Goal: Feedback & Contribution: Contribute content

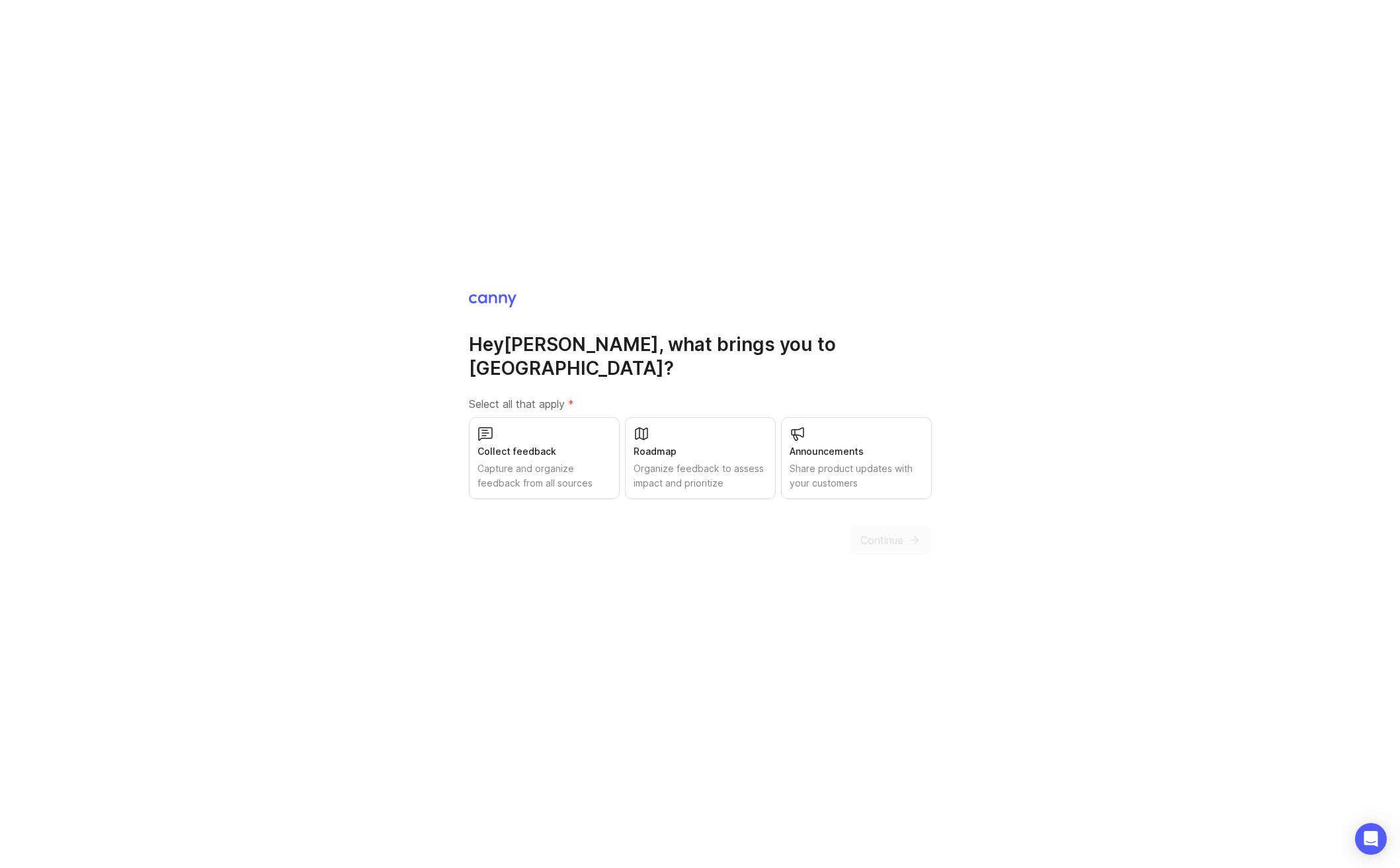
click at [601, 462] on div "Capture and organize feedback from all sources" at bounding box center [544, 476] width 134 height 29
click at [679, 462] on div "Organize feedback to assess impact and prioritize" at bounding box center [700, 476] width 134 height 29
click at [878, 474] on div "Share product updates with your customers" at bounding box center [856, 476] width 134 height 29
drag, startPoint x: 900, startPoint y: 545, endPoint x: 894, endPoint y: 537, distance: 10.0
click at [899, 544] on div "Hey [PERSON_NAME] , what brings you to [GEOGRAPHIC_DATA]? Select all that apply…" at bounding box center [700, 434] width 1400 height 868
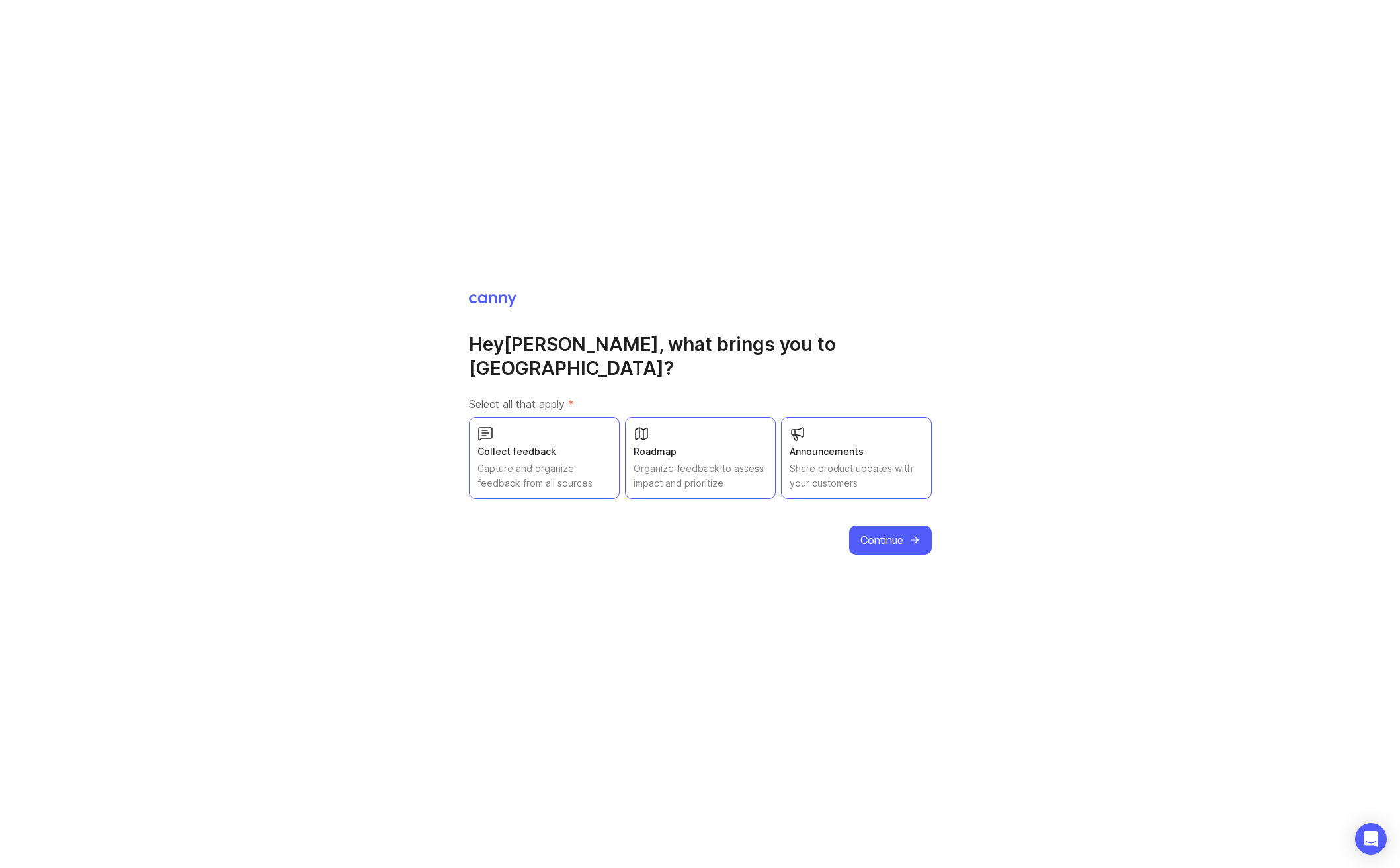
click at [850, 527] on button "Continue" at bounding box center [891, 540] width 82 height 29
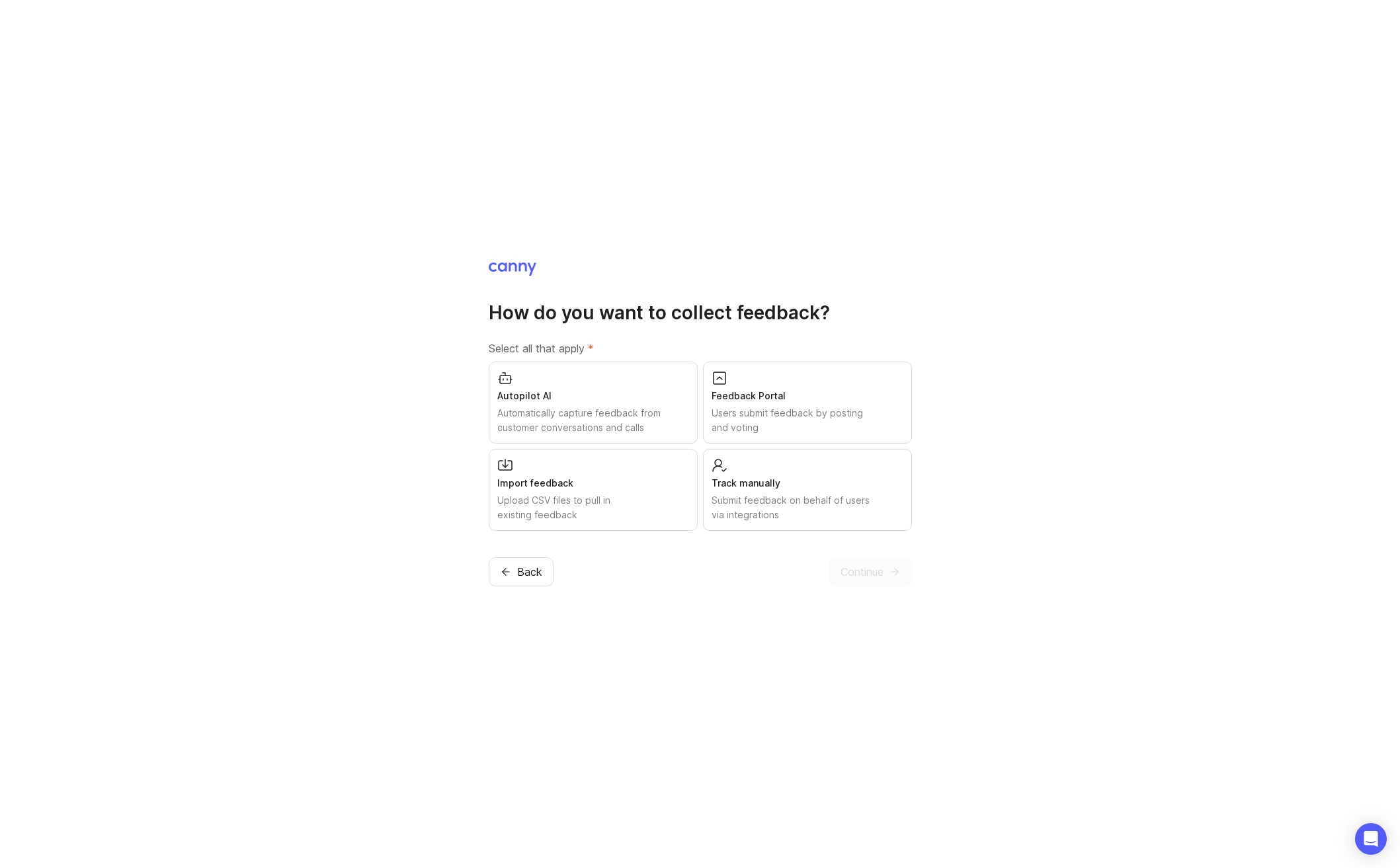
click at [572, 380] on div "Autopilot AI Automatically capture feedback from customer conversations and cal…" at bounding box center [592, 403] width 209 height 82
click at [768, 404] on div "Feedback Portal Users submit feedback by posting and voting" at bounding box center [807, 403] width 209 height 82
click at [832, 495] on div "Submit feedback on behalf of users via integrations" at bounding box center [807, 507] width 192 height 29
drag, startPoint x: 880, startPoint y: 565, endPoint x: 783, endPoint y: 577, distance: 97.7
click at [880, 565] on span "Continue" at bounding box center [862, 572] width 43 height 16
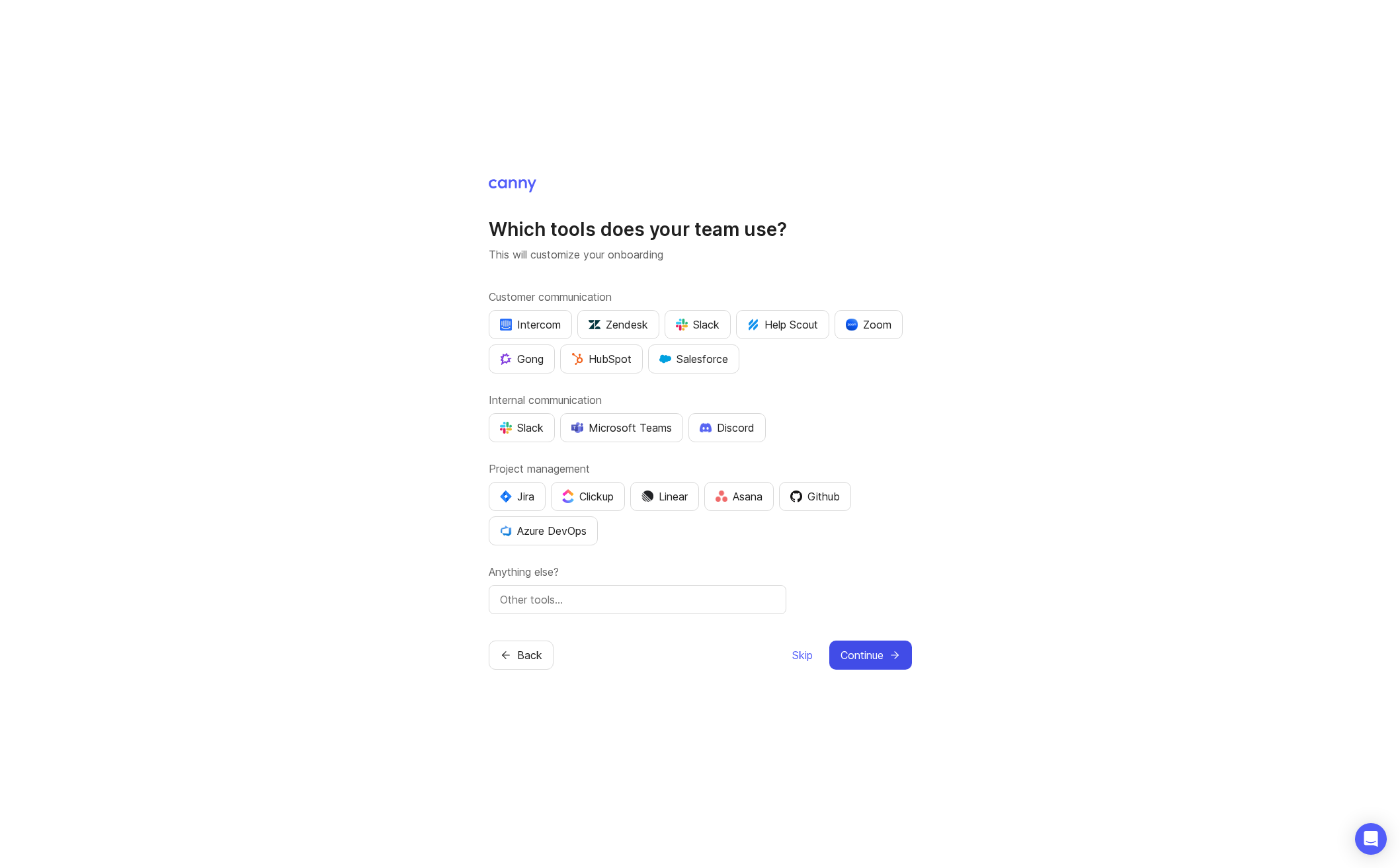
click at [832, 653] on button "Continue" at bounding box center [870, 654] width 82 height 29
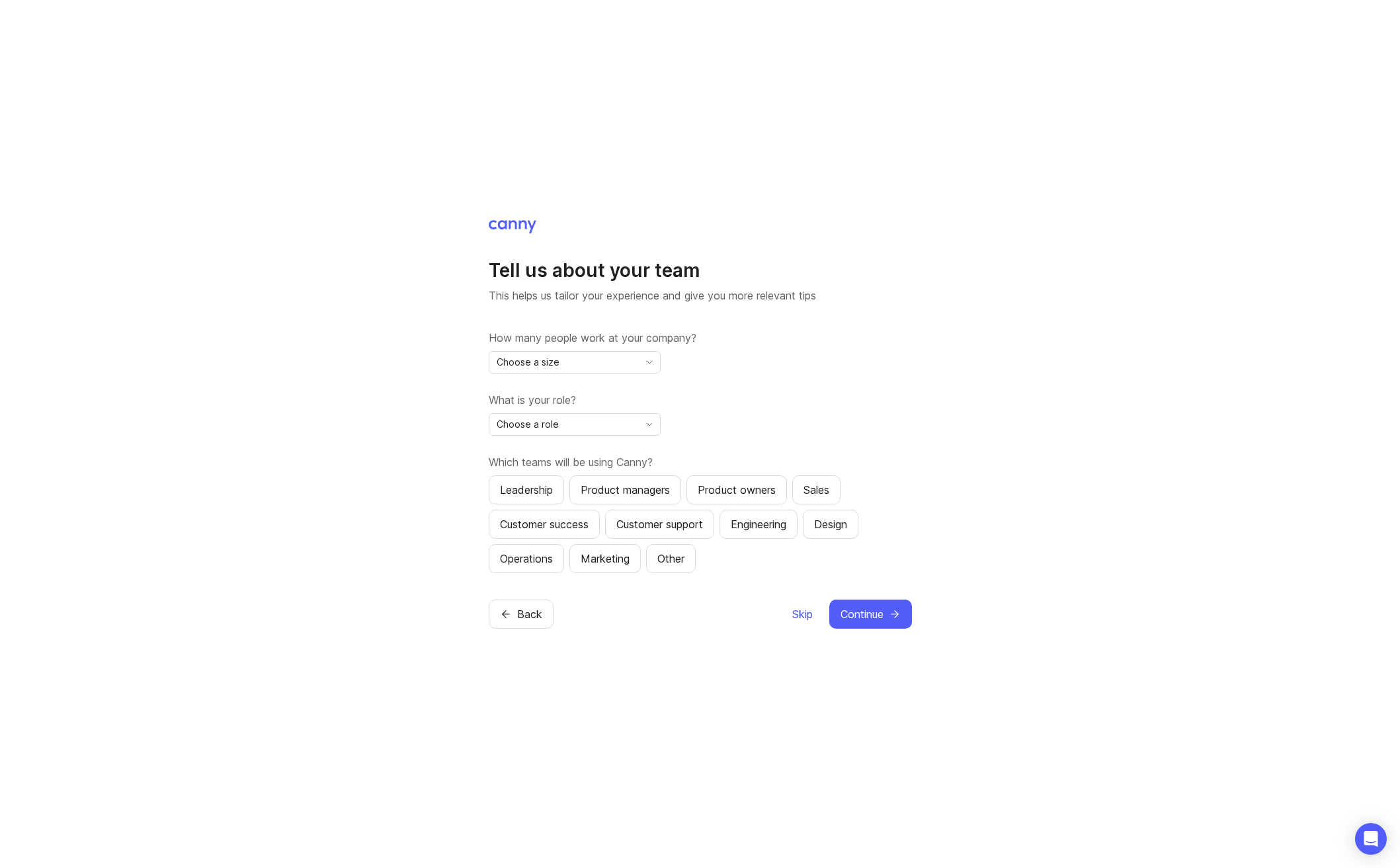
drag, startPoint x: 797, startPoint y: 628, endPoint x: 798, endPoint y: 611, distance: 17.0
click at [797, 628] on div "Tell us about your team This helps us tailor your experience and give you more …" at bounding box center [700, 434] width 1400 height 868
click at [798, 611] on span "Skip" at bounding box center [802, 614] width 20 height 16
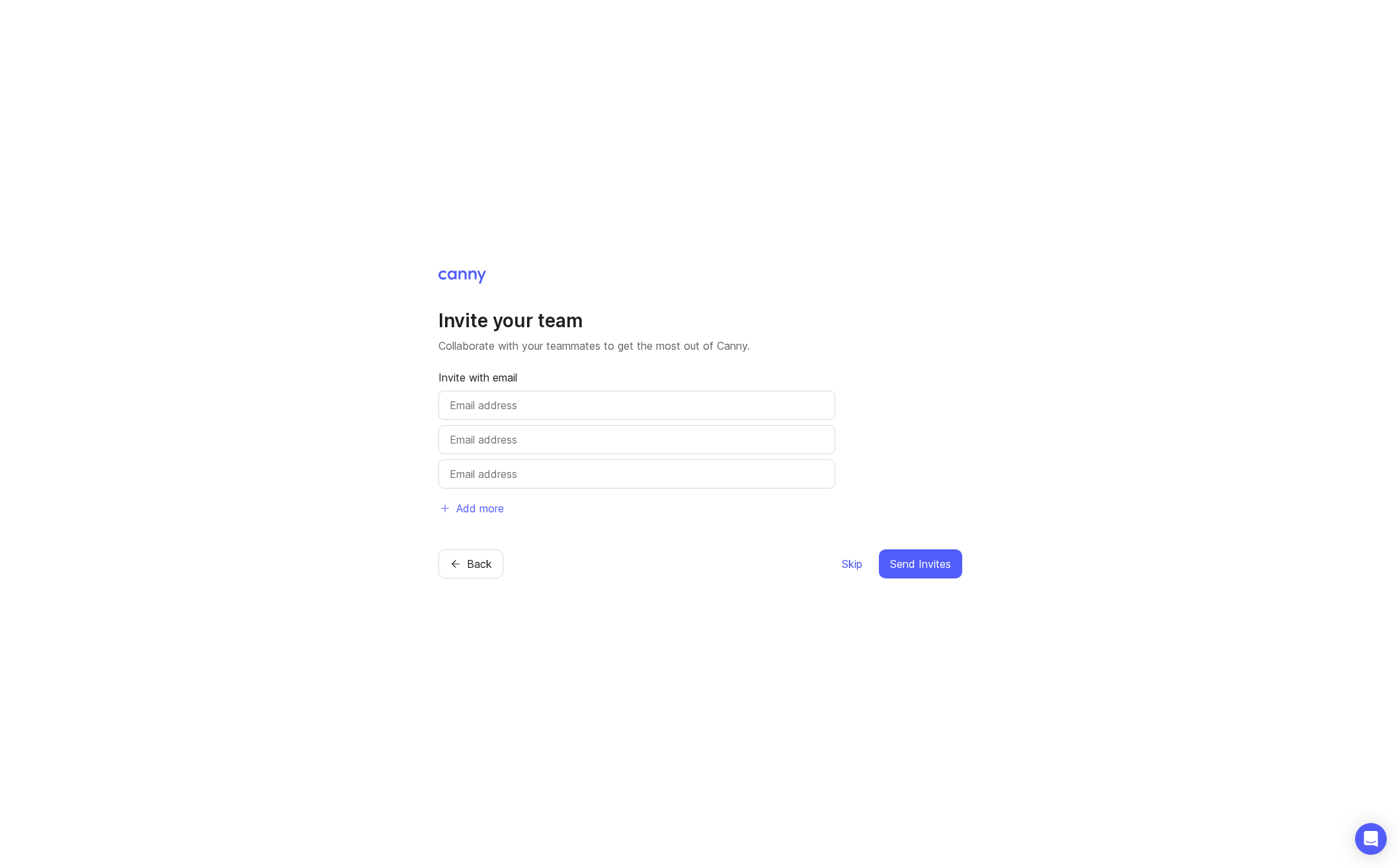
click at [846, 566] on span "Skip" at bounding box center [852, 564] width 20 height 16
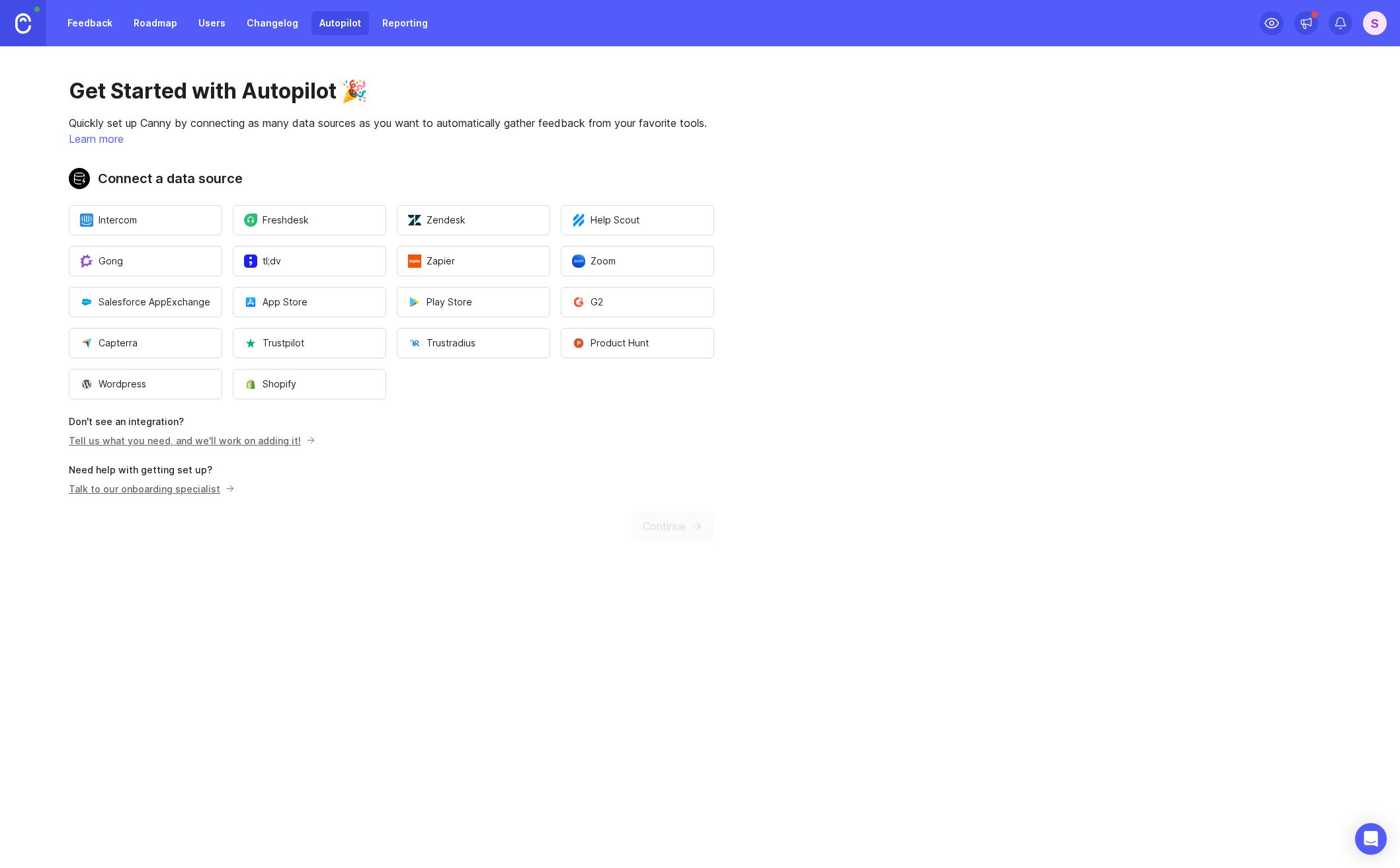
click at [660, 529] on div "Get Started with Autopilot 🎉 Quickly set up Canny by connecting as many data so…" at bounding box center [391, 310] width 783 height 526
click at [87, 31] on link "Feedback" at bounding box center [90, 23] width 61 height 24
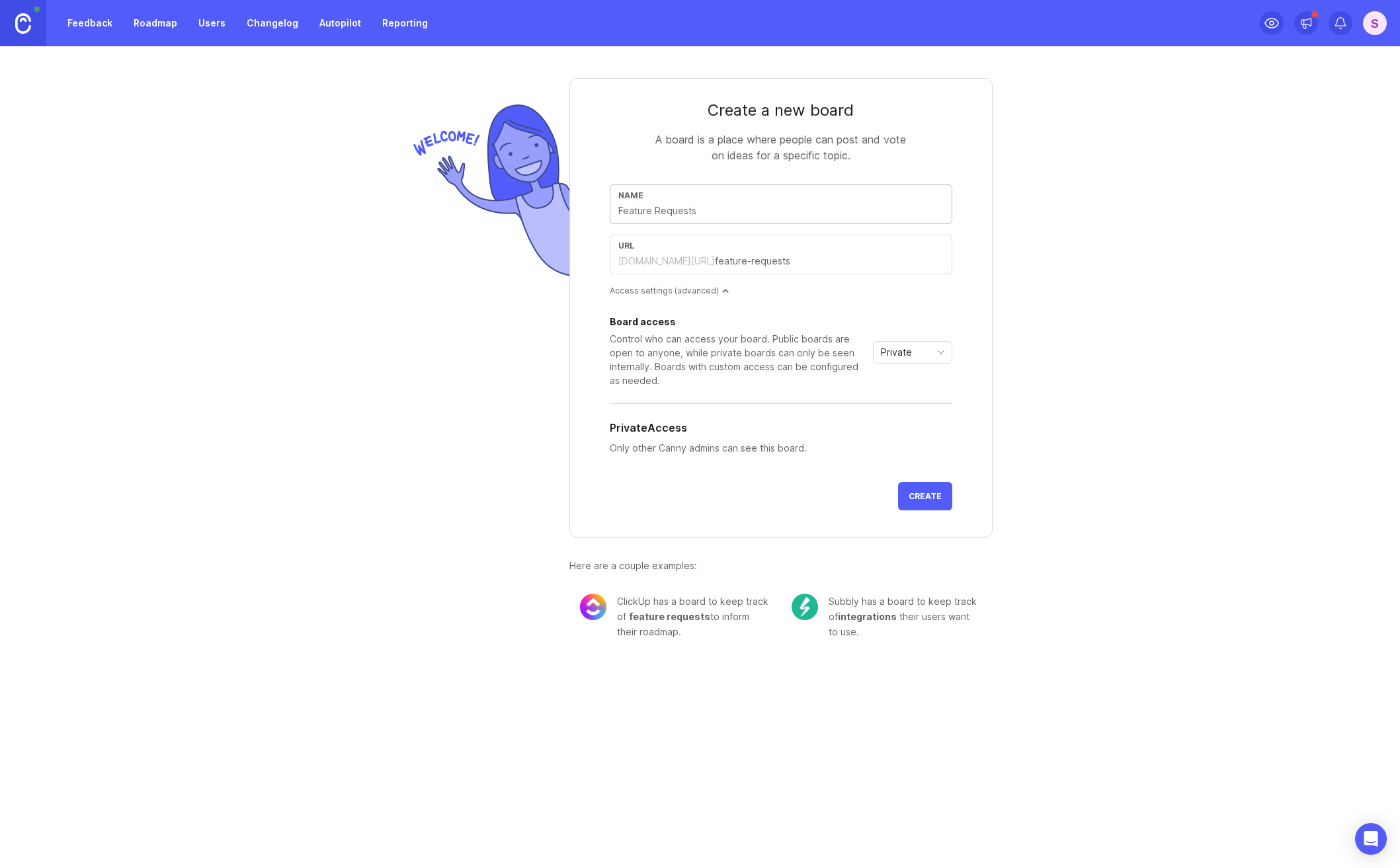
click at [658, 209] on input "text" at bounding box center [780, 210] width 325 height 15
click at [692, 212] on input "text" at bounding box center [780, 210] width 325 height 15
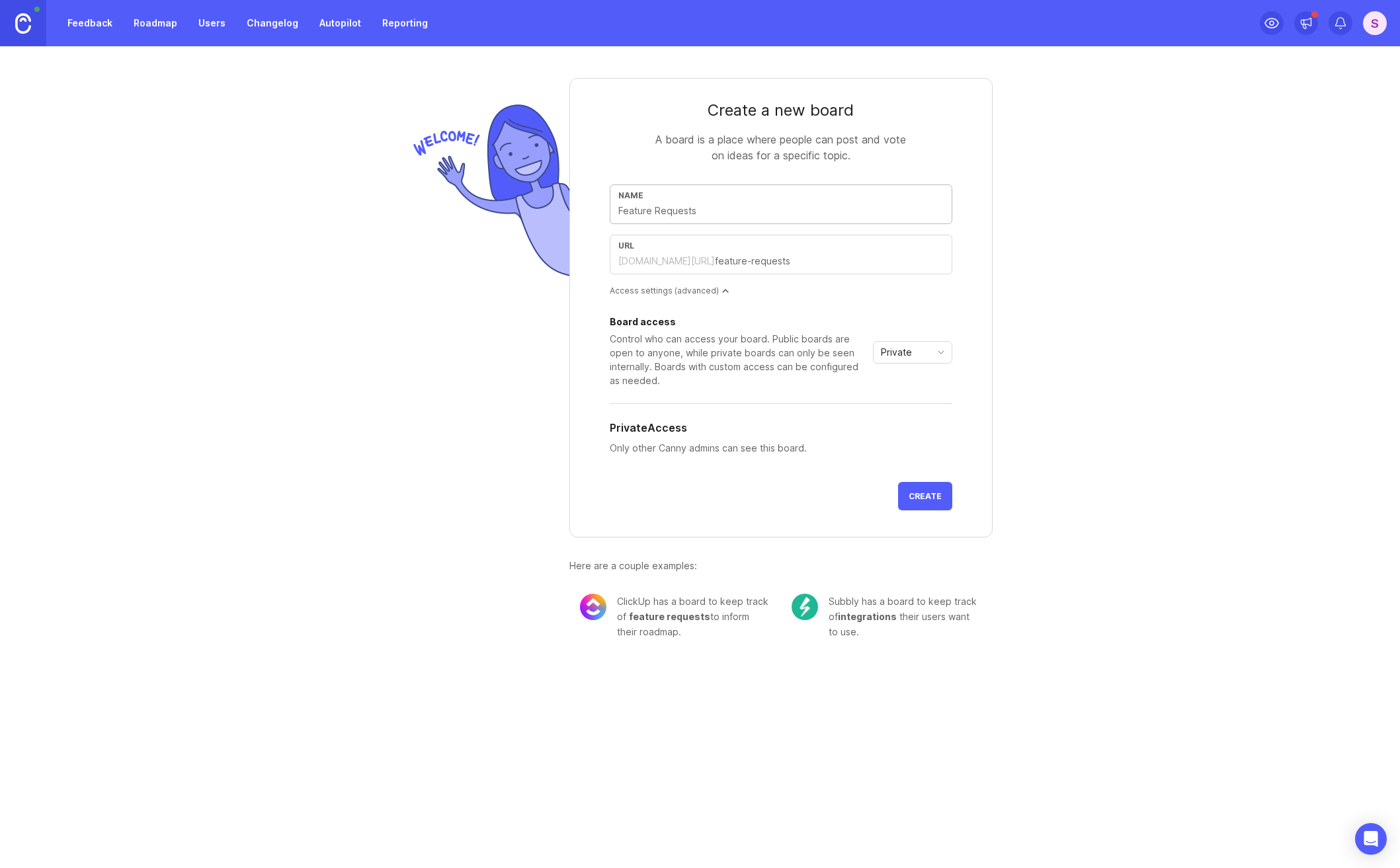
click at [692, 212] on input "text" at bounding box center [780, 210] width 325 height 15
type input "L"
type input "l"
type input "La"
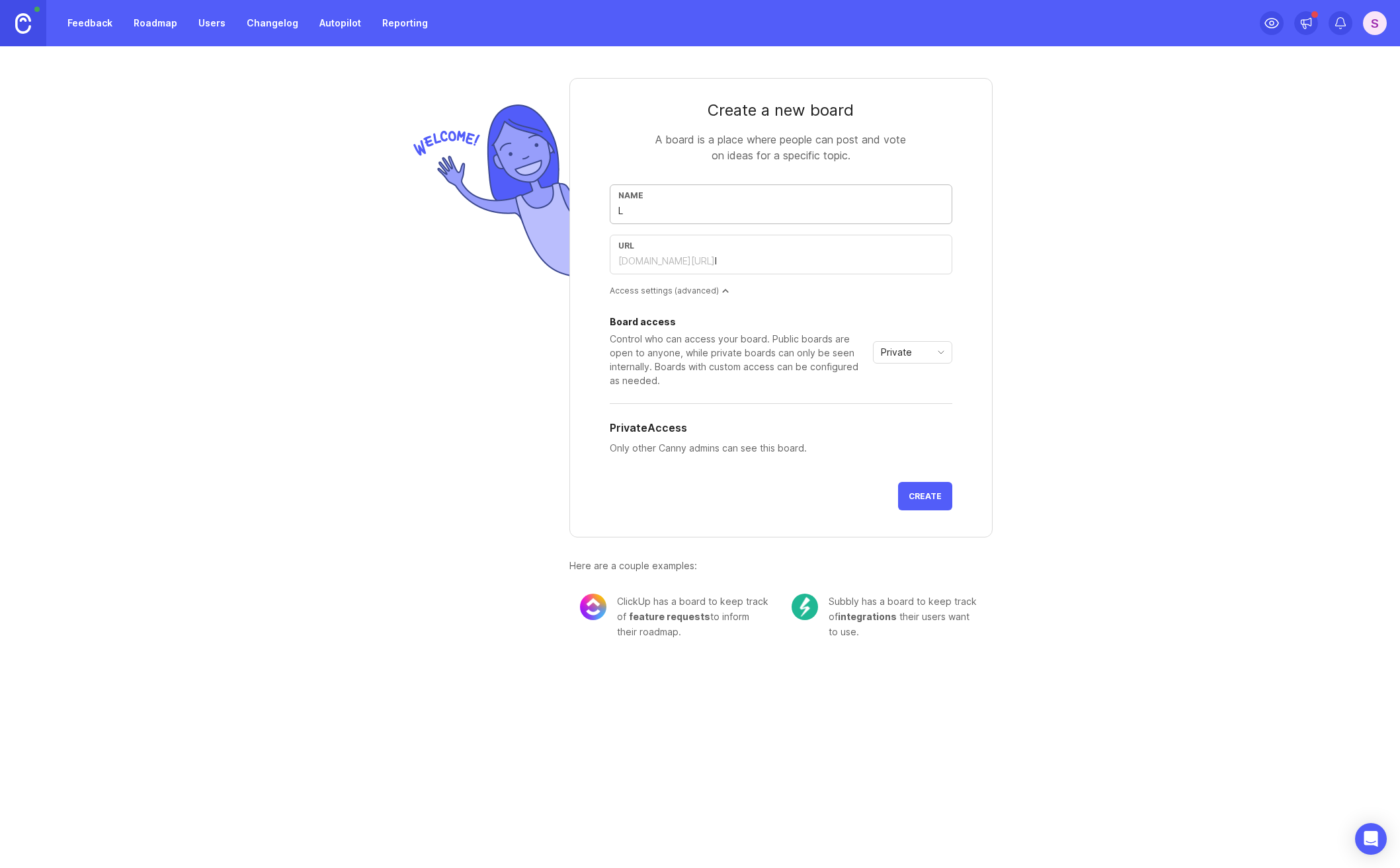
type input "la"
type input "[PERSON_NAME]"
type input "Laun"
type input "laun"
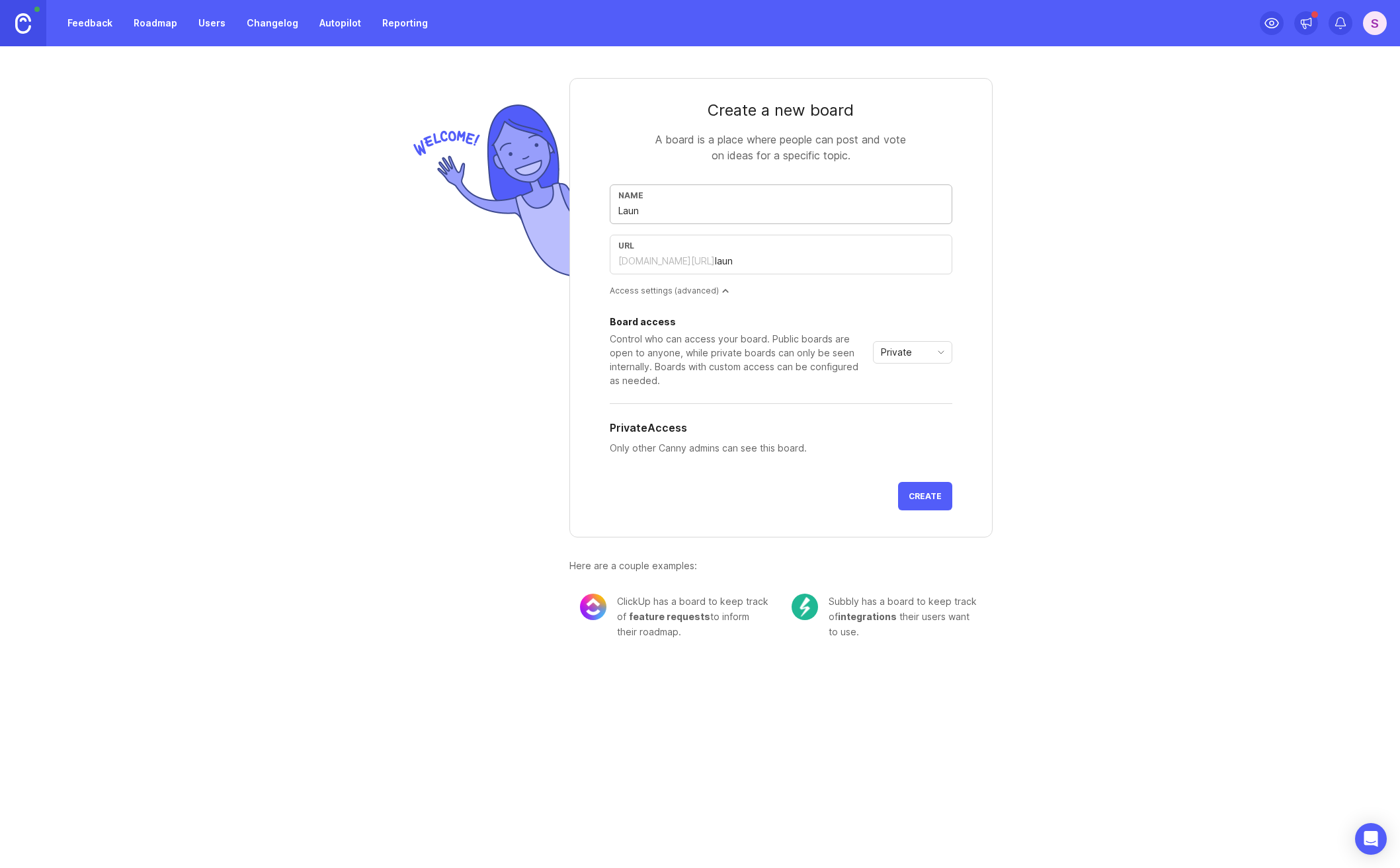
type input "Launc"
type input "launc"
type input "Launch"
type input "launch"
type input "Launch R"
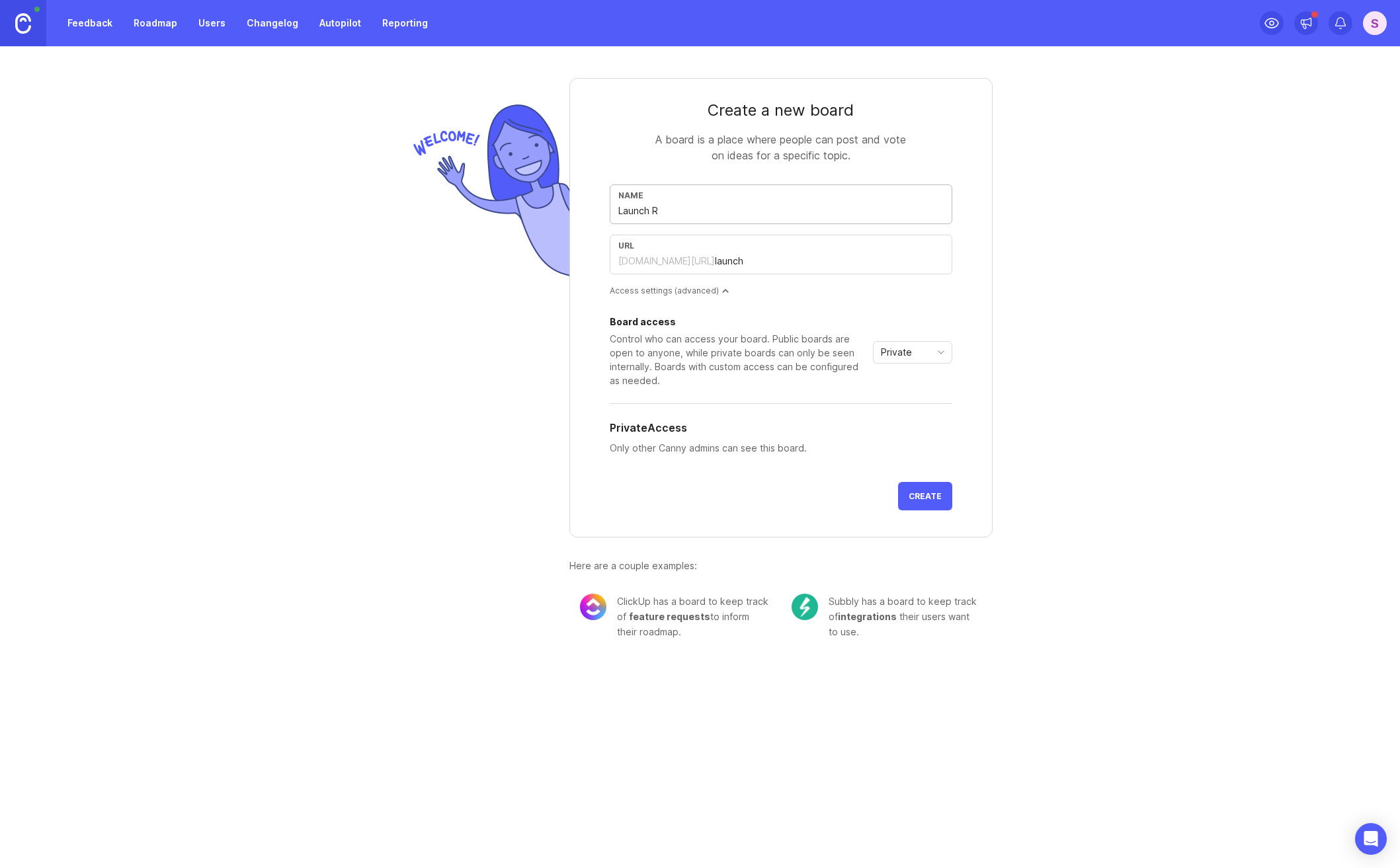
type input "launch-r"
type input "Launch Rp"
type input "launch-rp"
type input "Launch Rpa"
type input "launch-rpa"
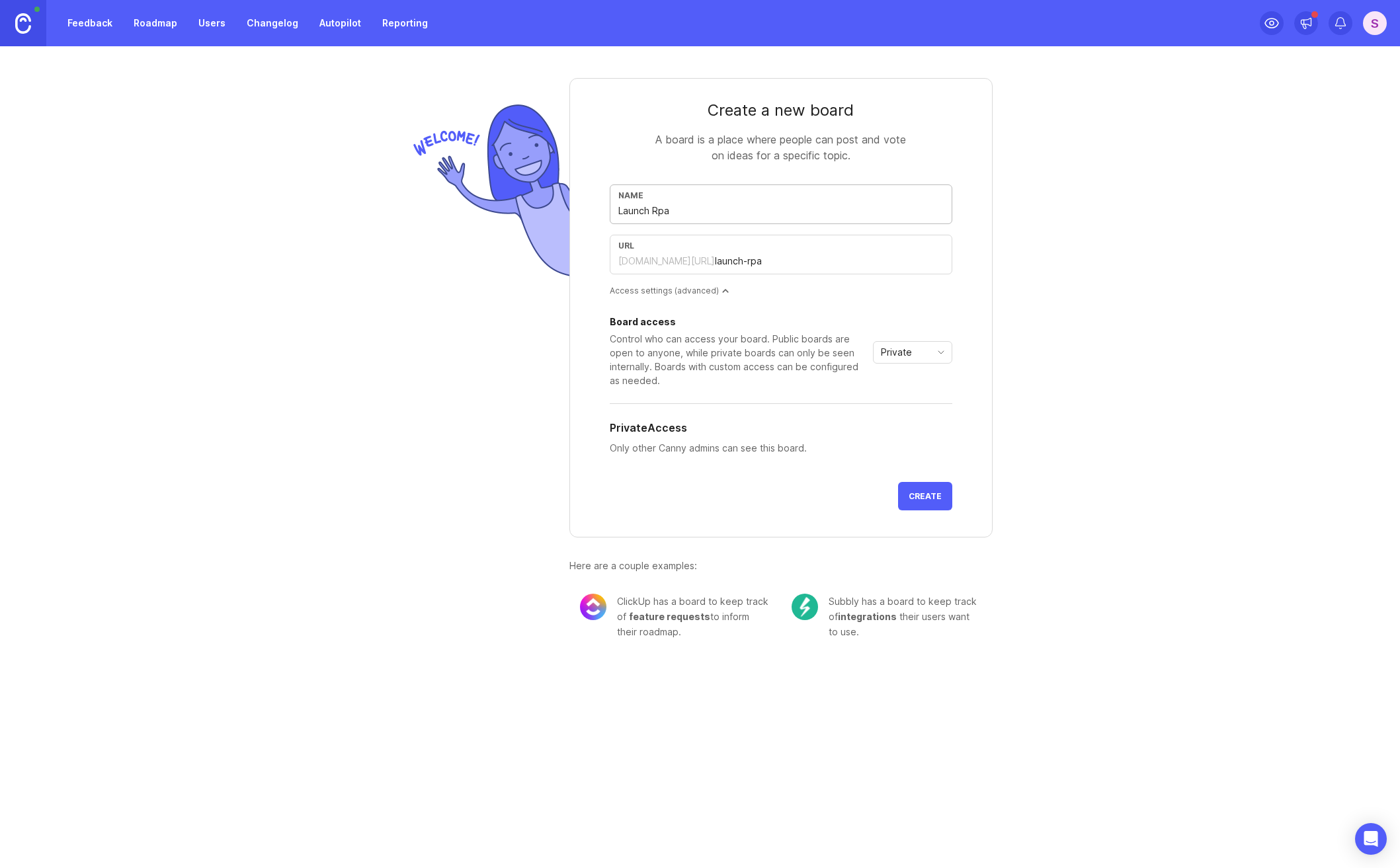
type input "Launch Rpad"
type input "launch-rpad"
type input "Launch Rpadm"
type input "launch-rpadm"
type input "Launch Rpadma"
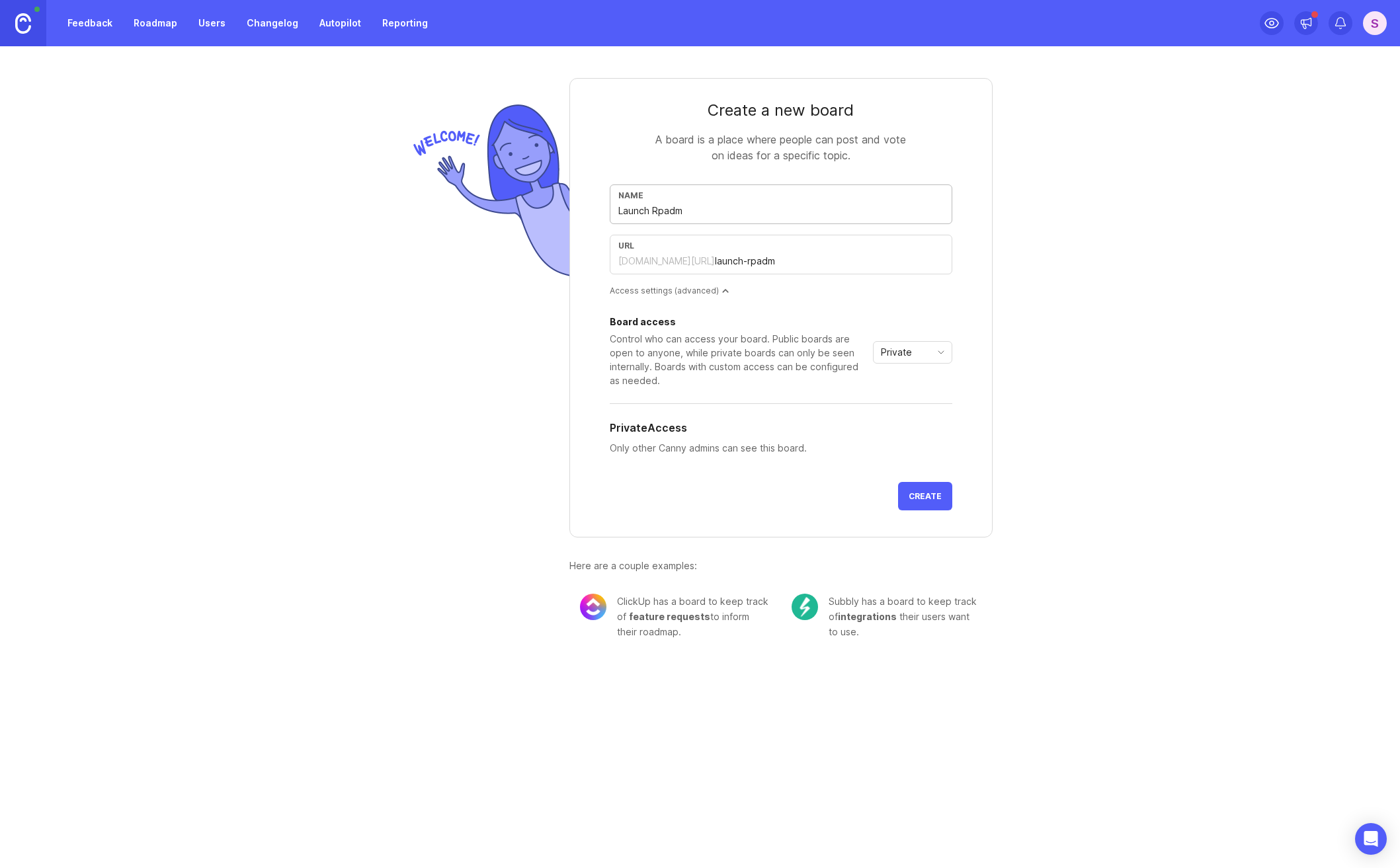
type input "launch-rpadma"
type input "Launch Rpadmap"
type input "launch-rpadmap"
type input "L"
type input "l"
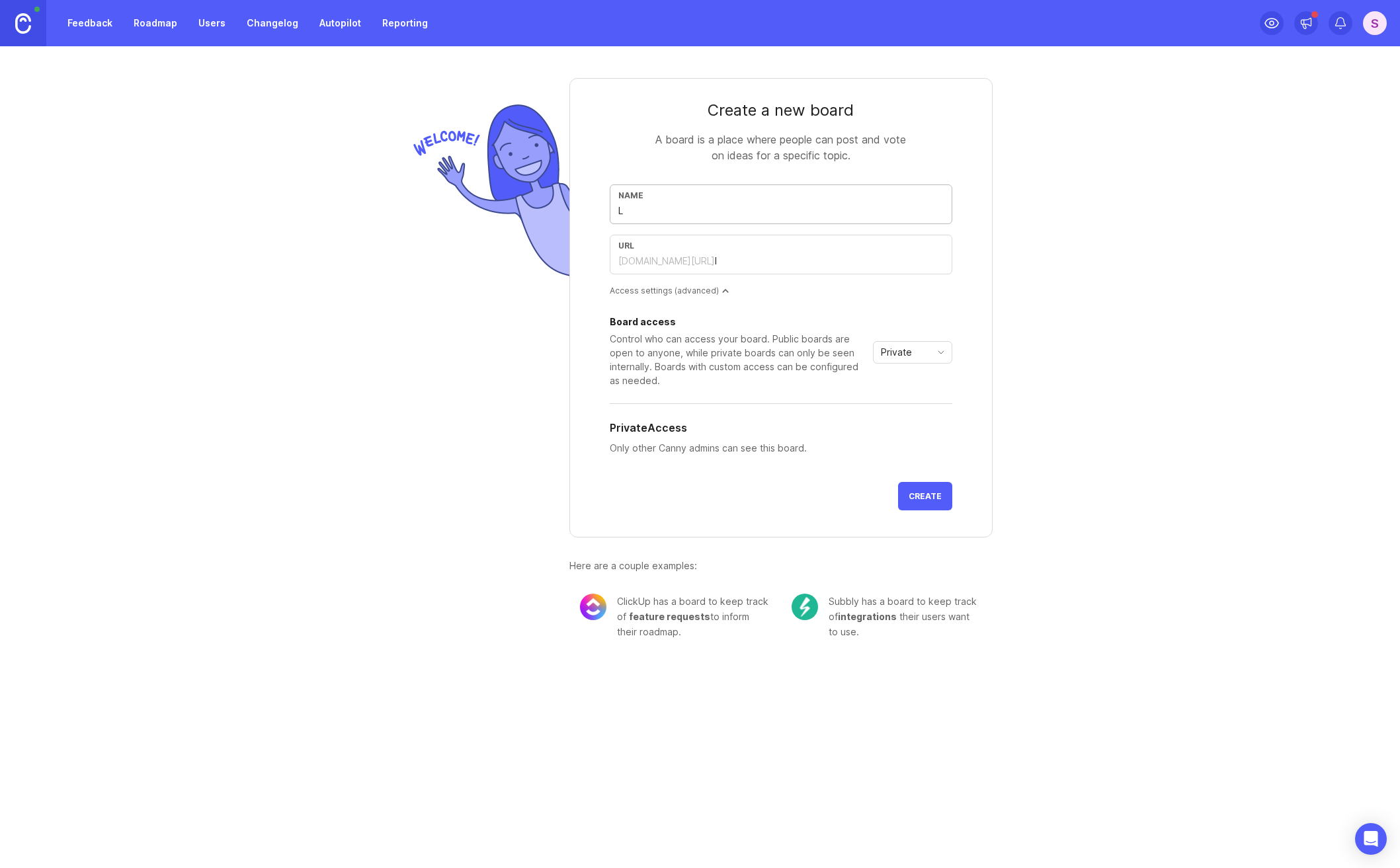
type input "La"
type input "la"
type input "[PERSON_NAME]"
type input "Laun"
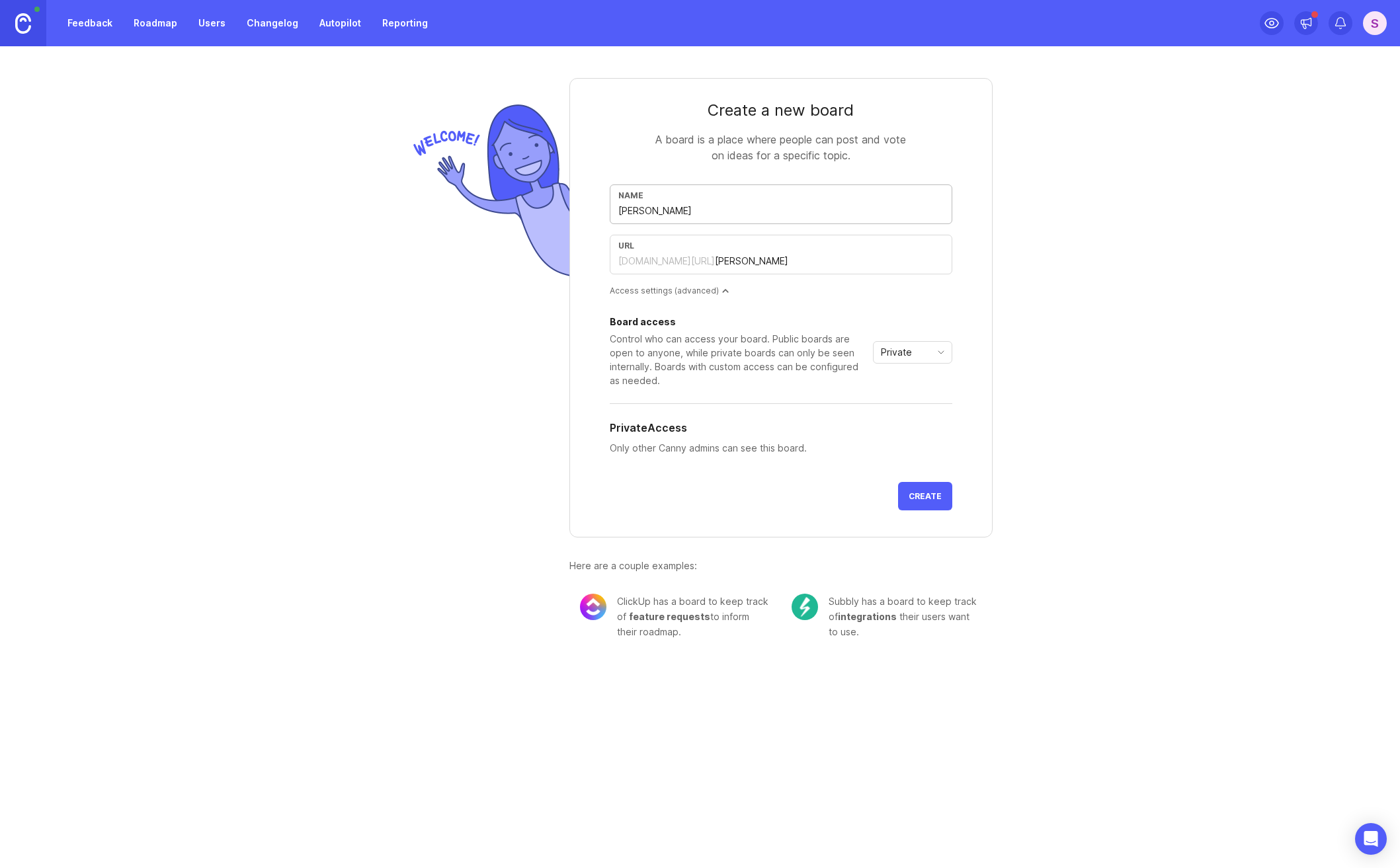
type input "laun"
type input "Launc"
type input "launc"
type input "Launch"
type input "launch"
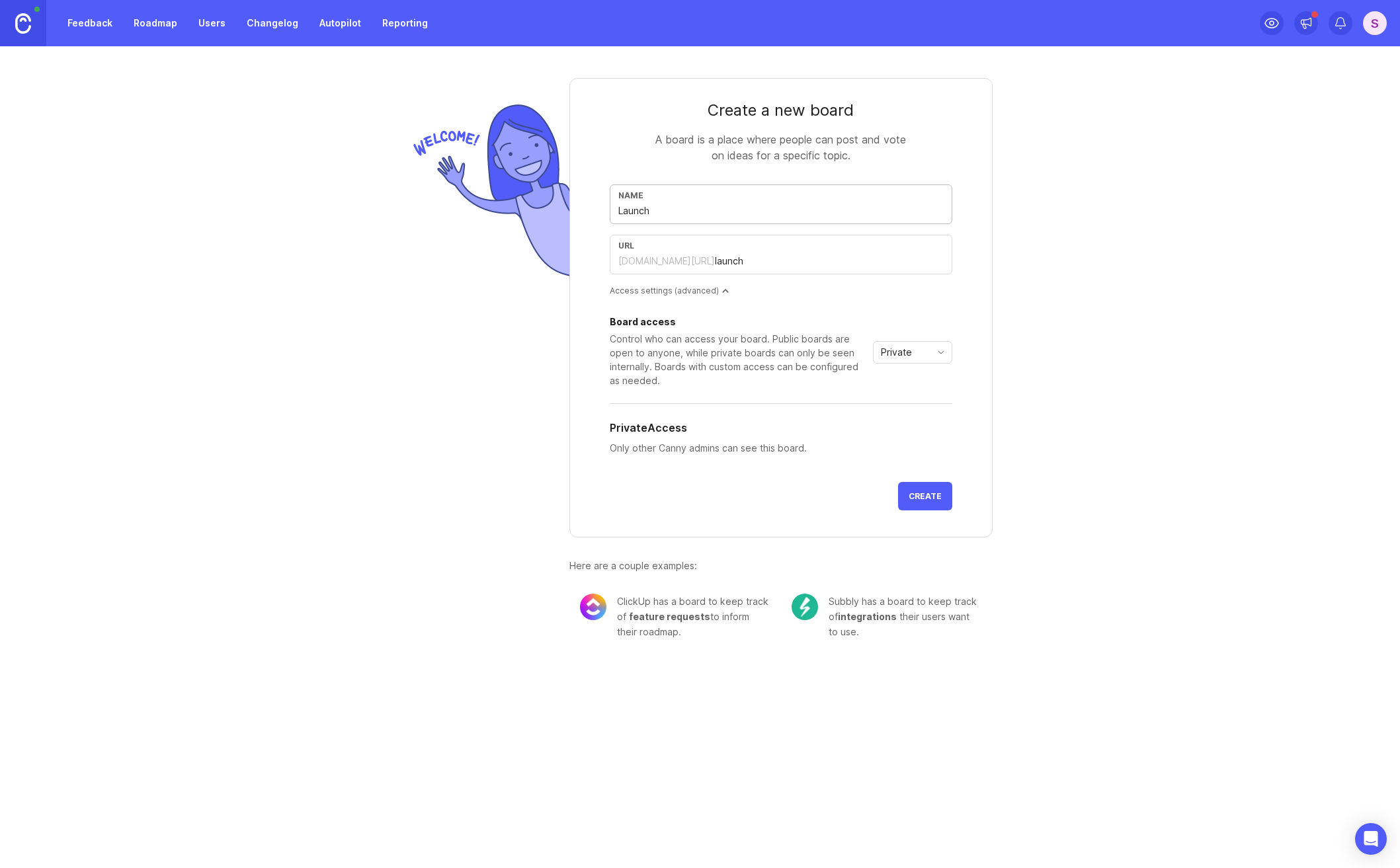
type input "Launch R"
type input "launch-r"
type input "Launch Ro"
type input "launch-ro"
type input "Launch Roa"
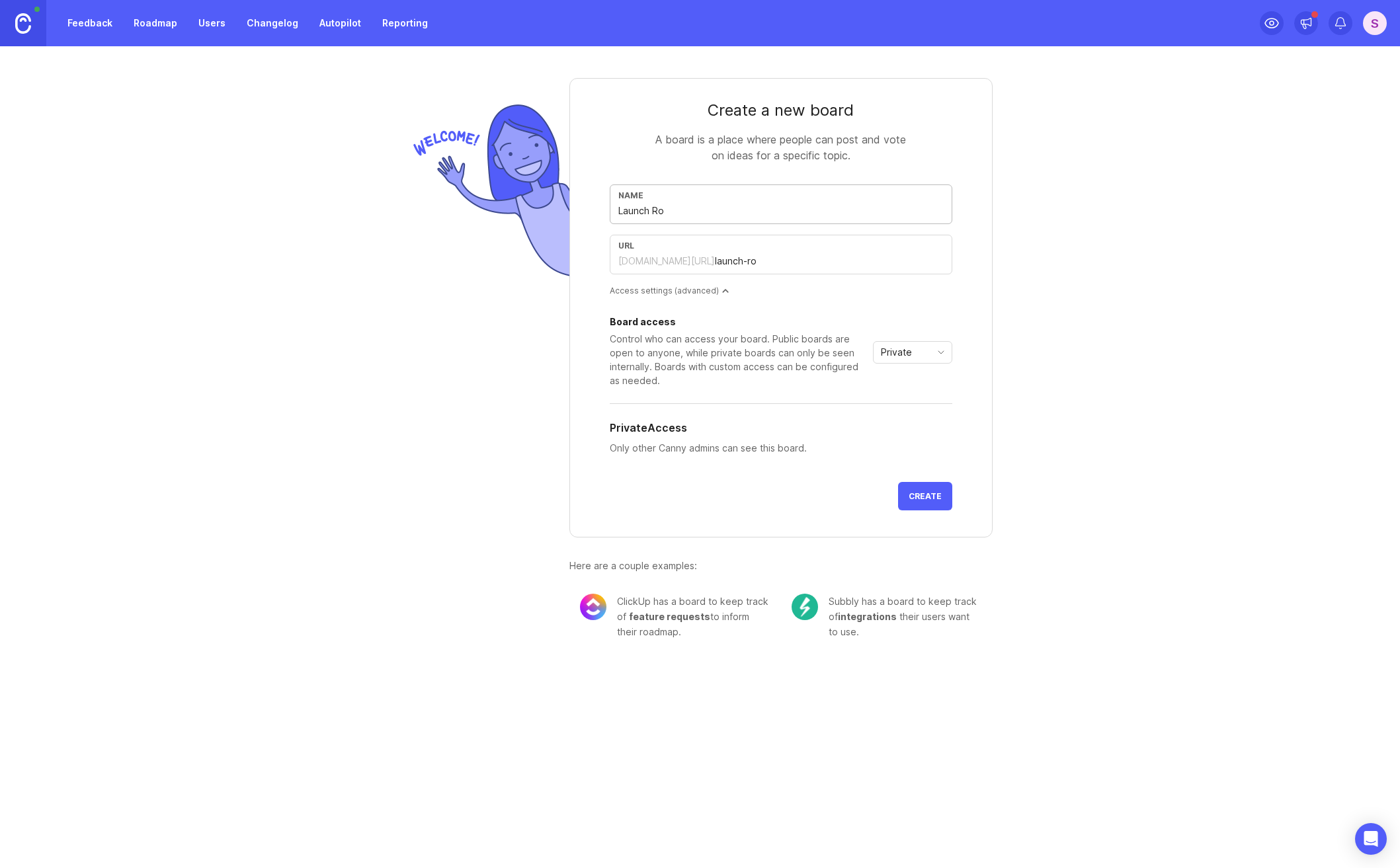
type input "launch-roa"
type input "Launch Road"
type input "launch-road"
type input "Launch Roadm"
type input "launch-roadm"
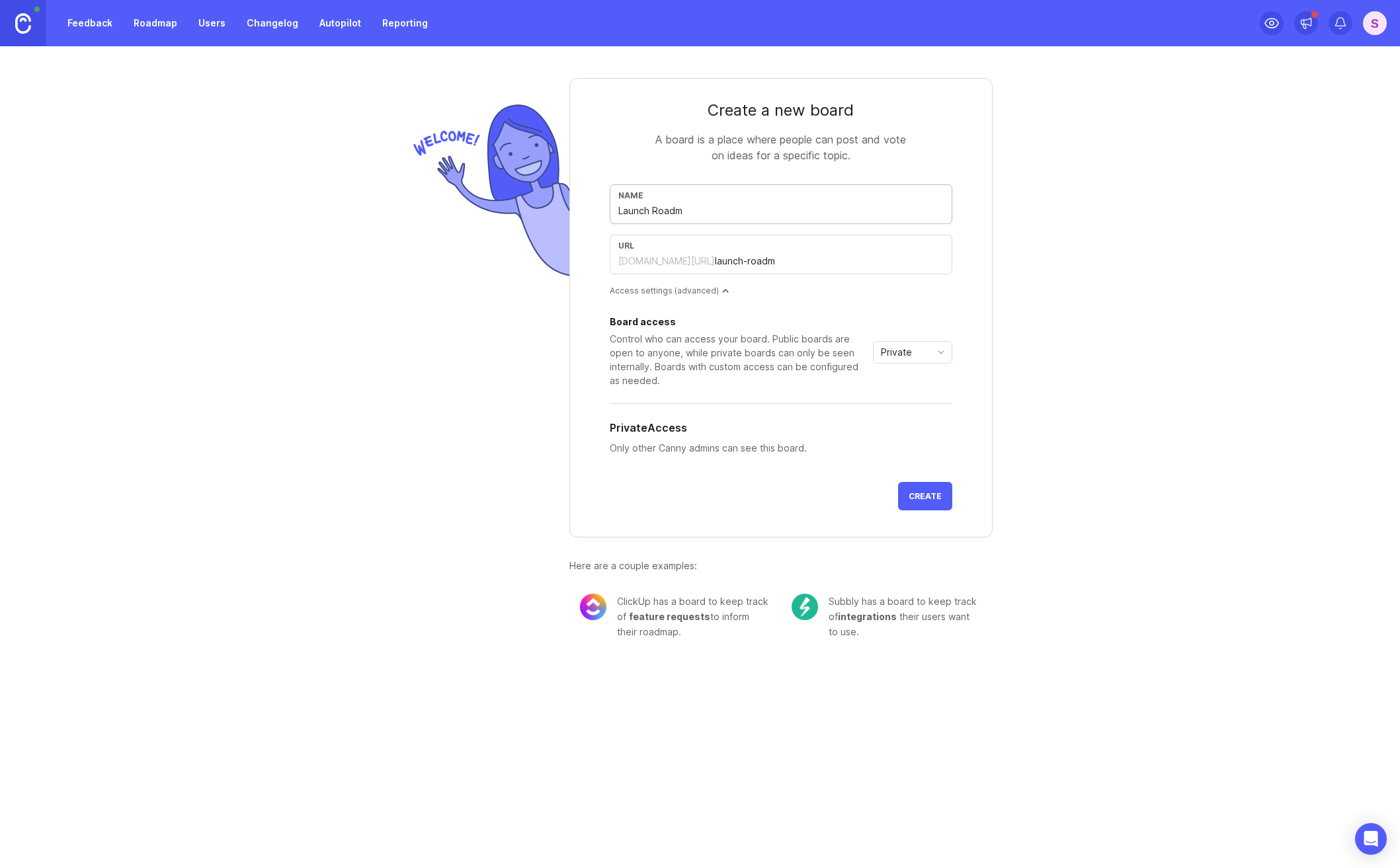
type input "Launch Roadma"
type input "launch-roadma"
type input "Launch Roadmap"
type input "launch-roadmap"
type input "Launch Roadmap"
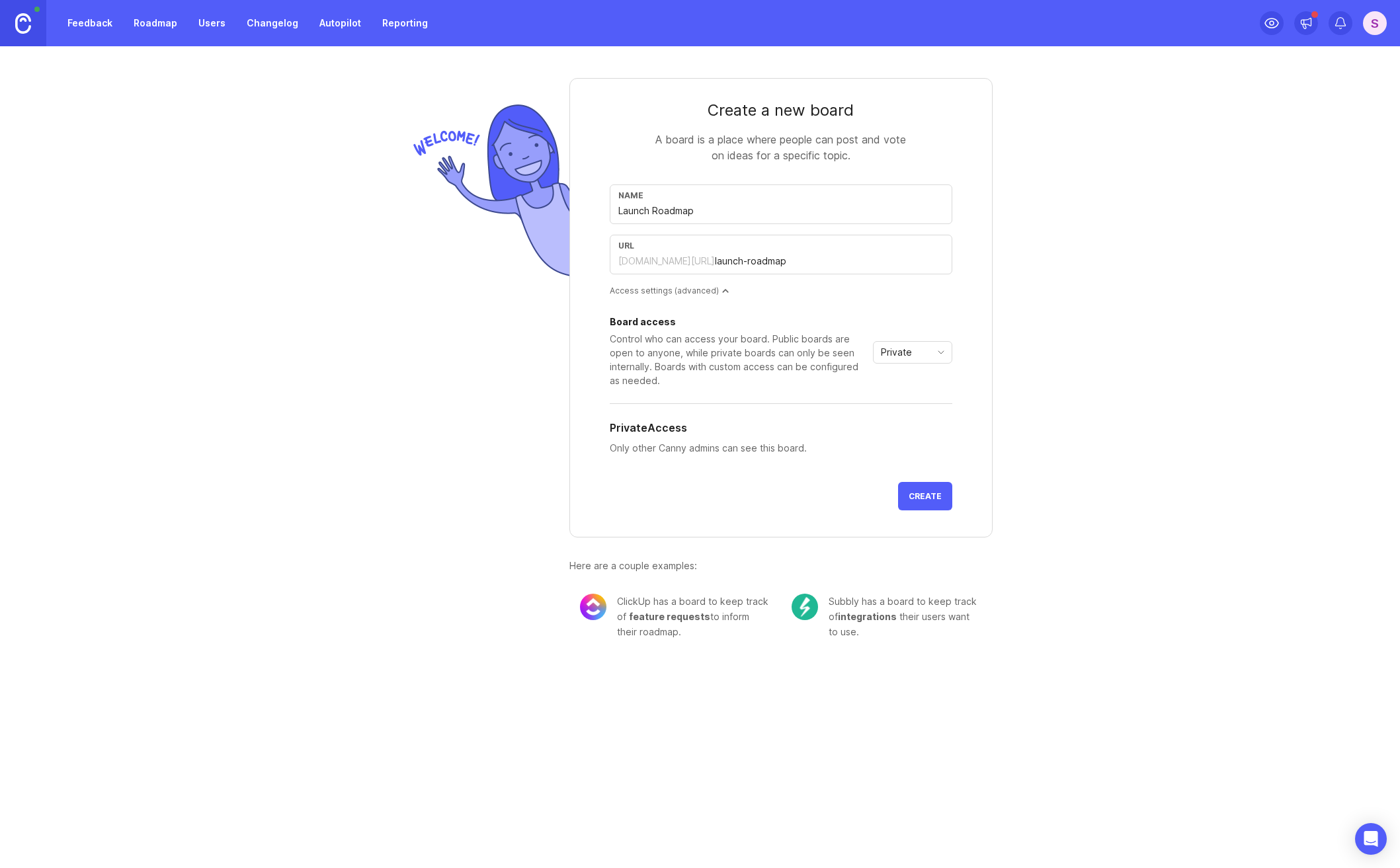
click at [917, 484] on button "Create" at bounding box center [926, 496] width 54 height 29
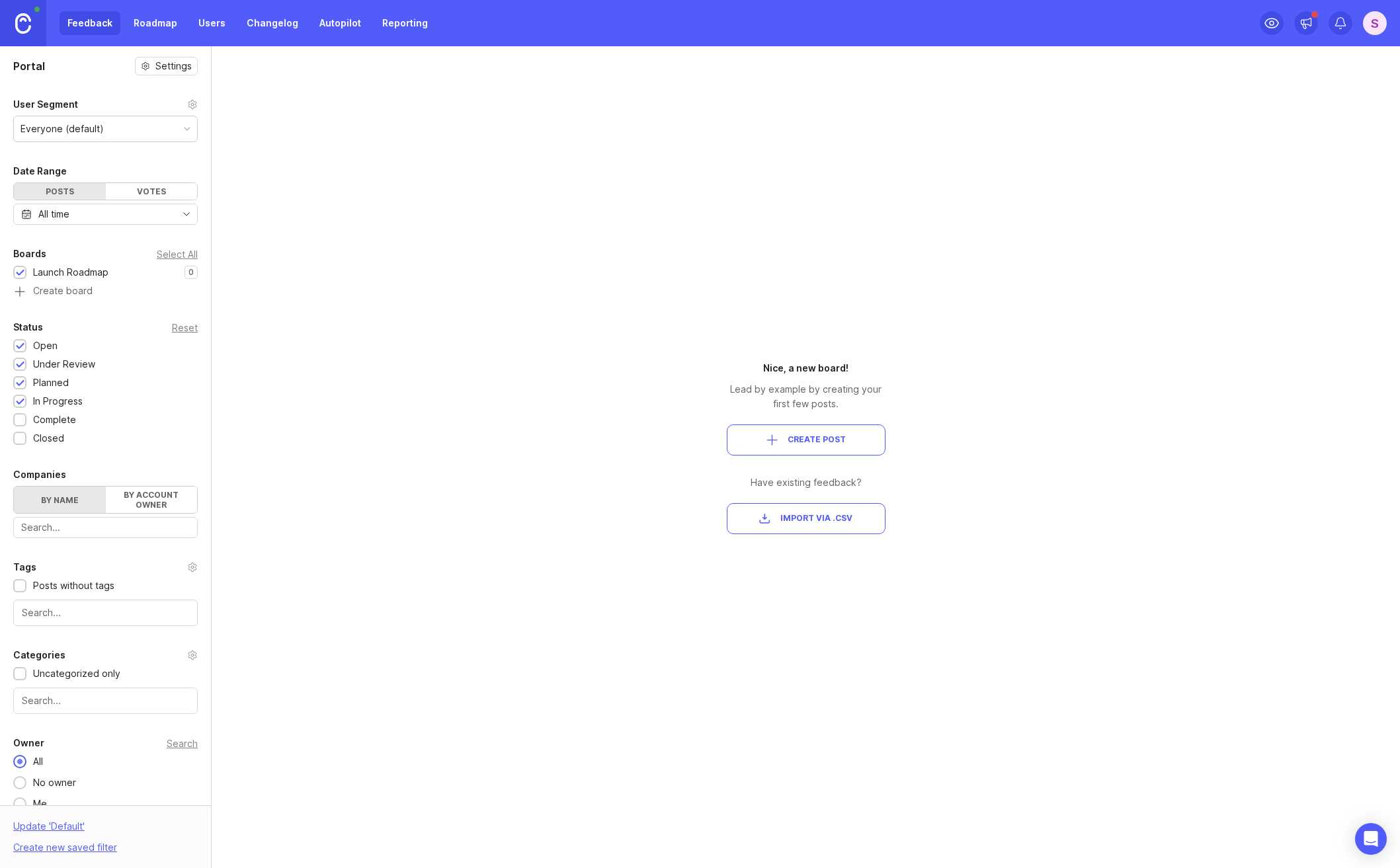
click at [853, 430] on button "Create Post" at bounding box center [806, 440] width 158 height 31
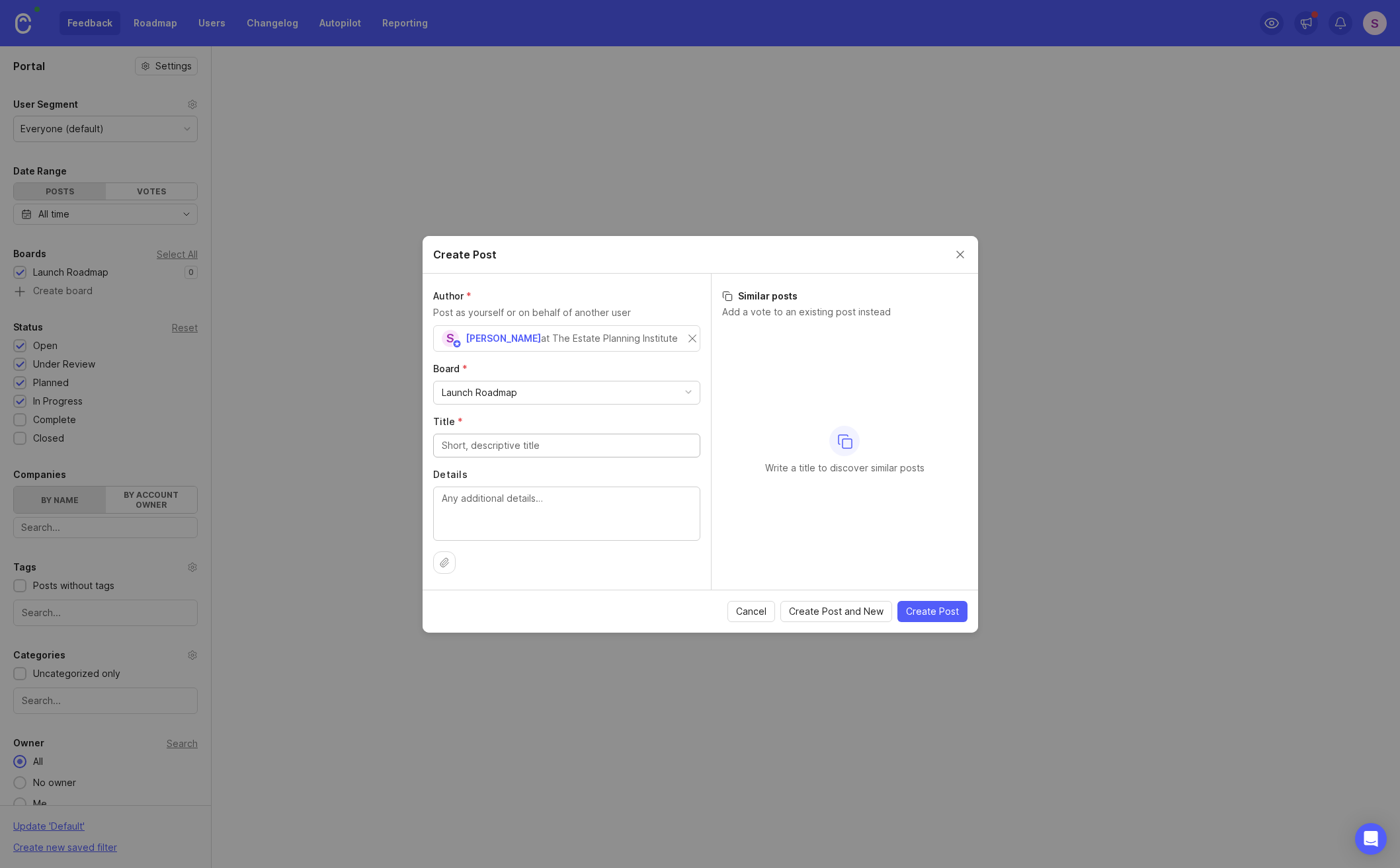
click at [561, 445] on input "Title *" at bounding box center [567, 446] width 250 height 15
click at [555, 386] on div "Launch Roadmap" at bounding box center [567, 392] width 266 height 23
click at [556, 376] on div "Board * Launch Roadmap" at bounding box center [567, 384] width 267 height 43
click at [565, 443] on input "Title *" at bounding box center [567, 446] width 250 height 15
type input "S"
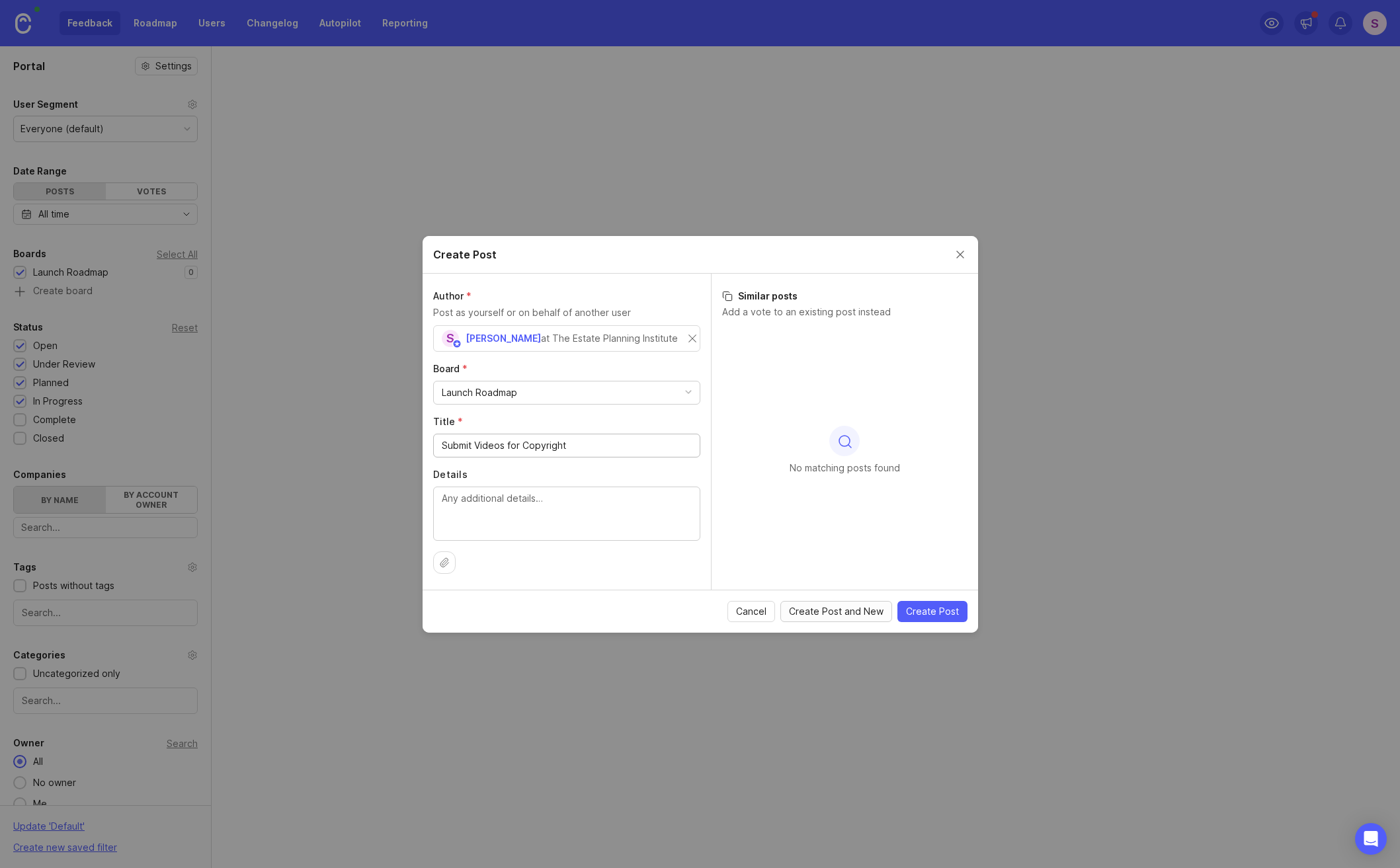
type input "Submit Videos for Copyright"
click at [846, 609] on span "Create Post and New" at bounding box center [836, 611] width 95 height 13
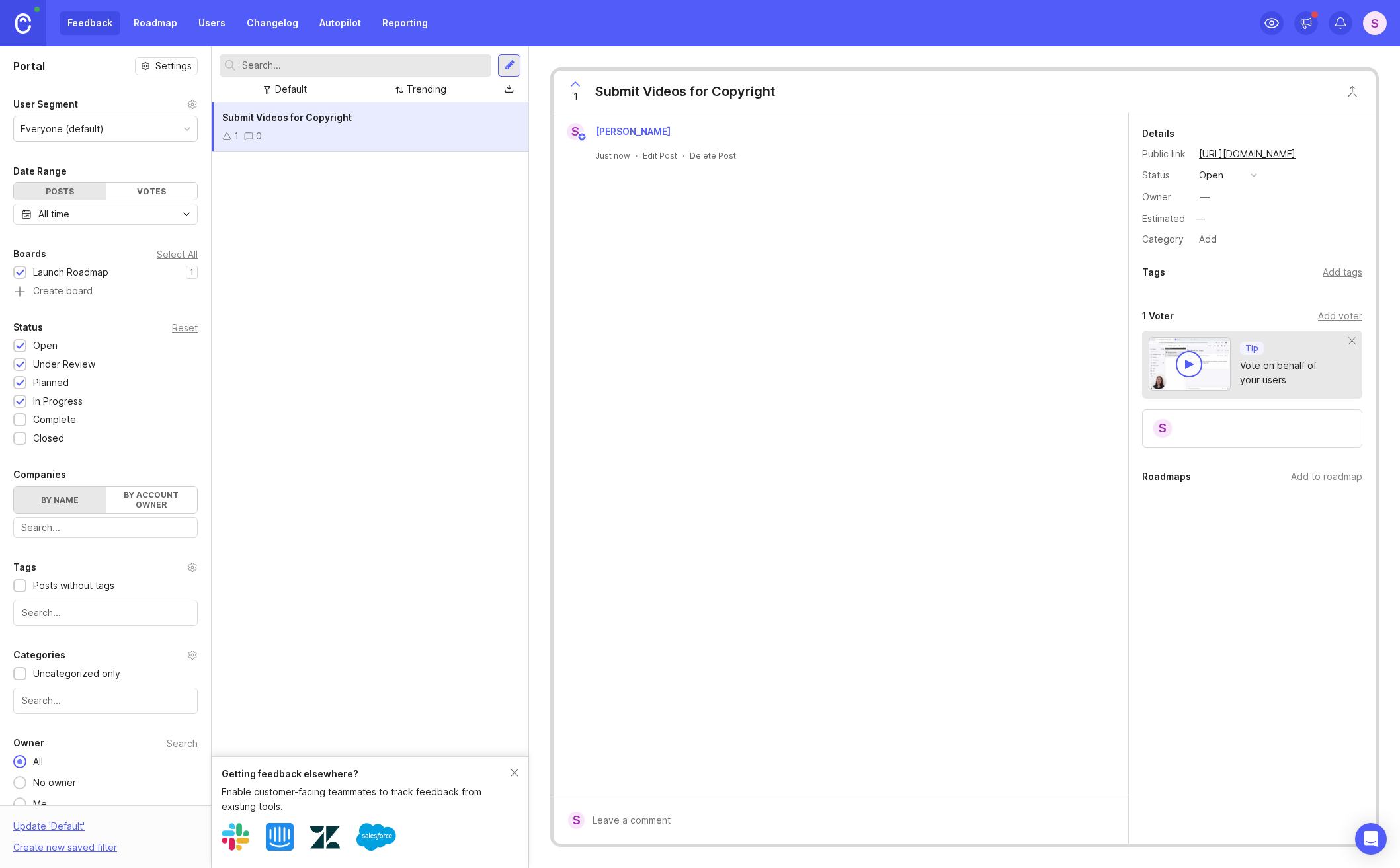
click at [369, 146] on div "Submit Videos for Copyright 1 0" at bounding box center [370, 127] width 317 height 50
click at [161, 21] on link "Roadmap" at bounding box center [155, 23] width 60 height 24
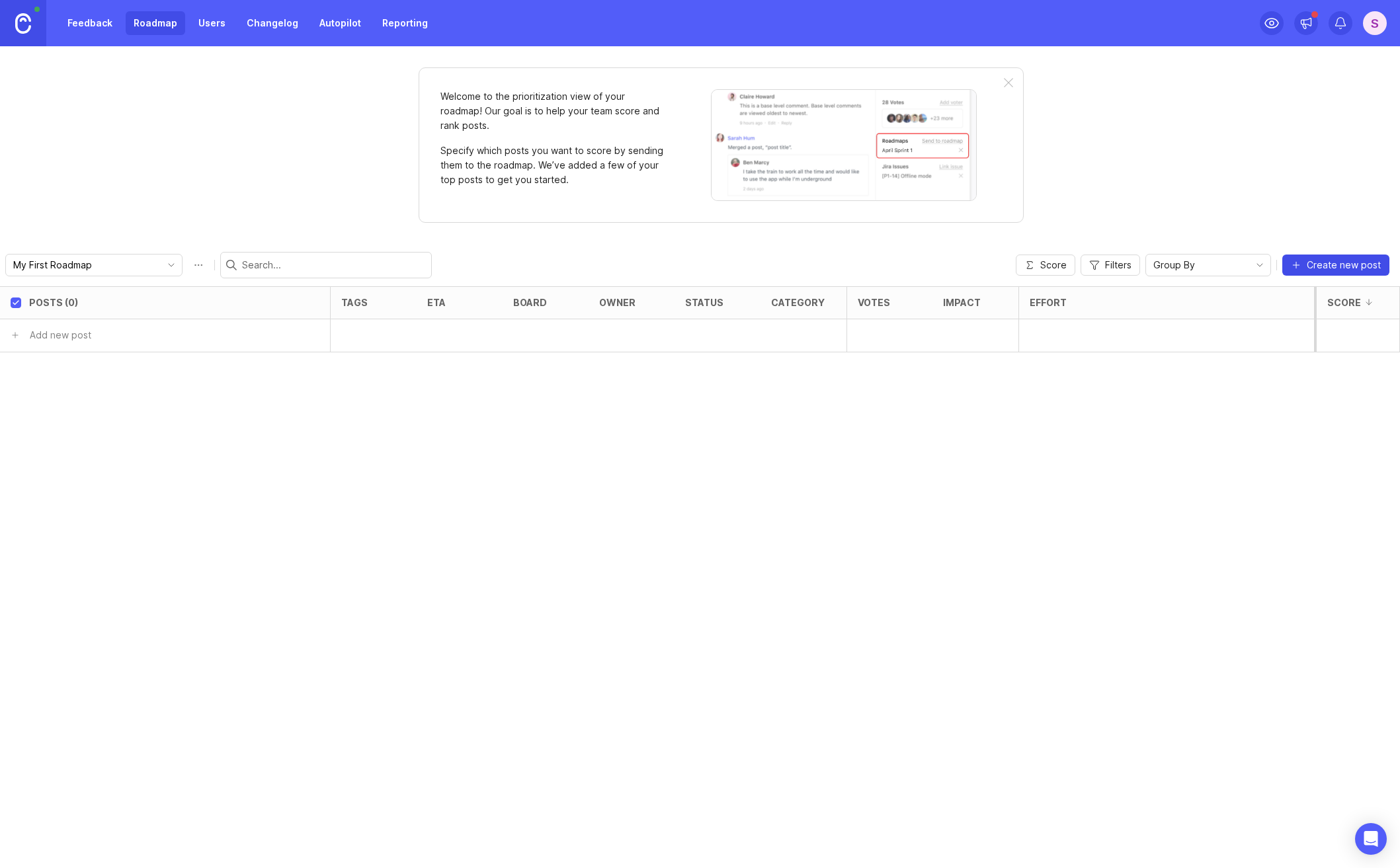
click at [1326, 262] on span "Create new post" at bounding box center [1343, 265] width 74 height 13
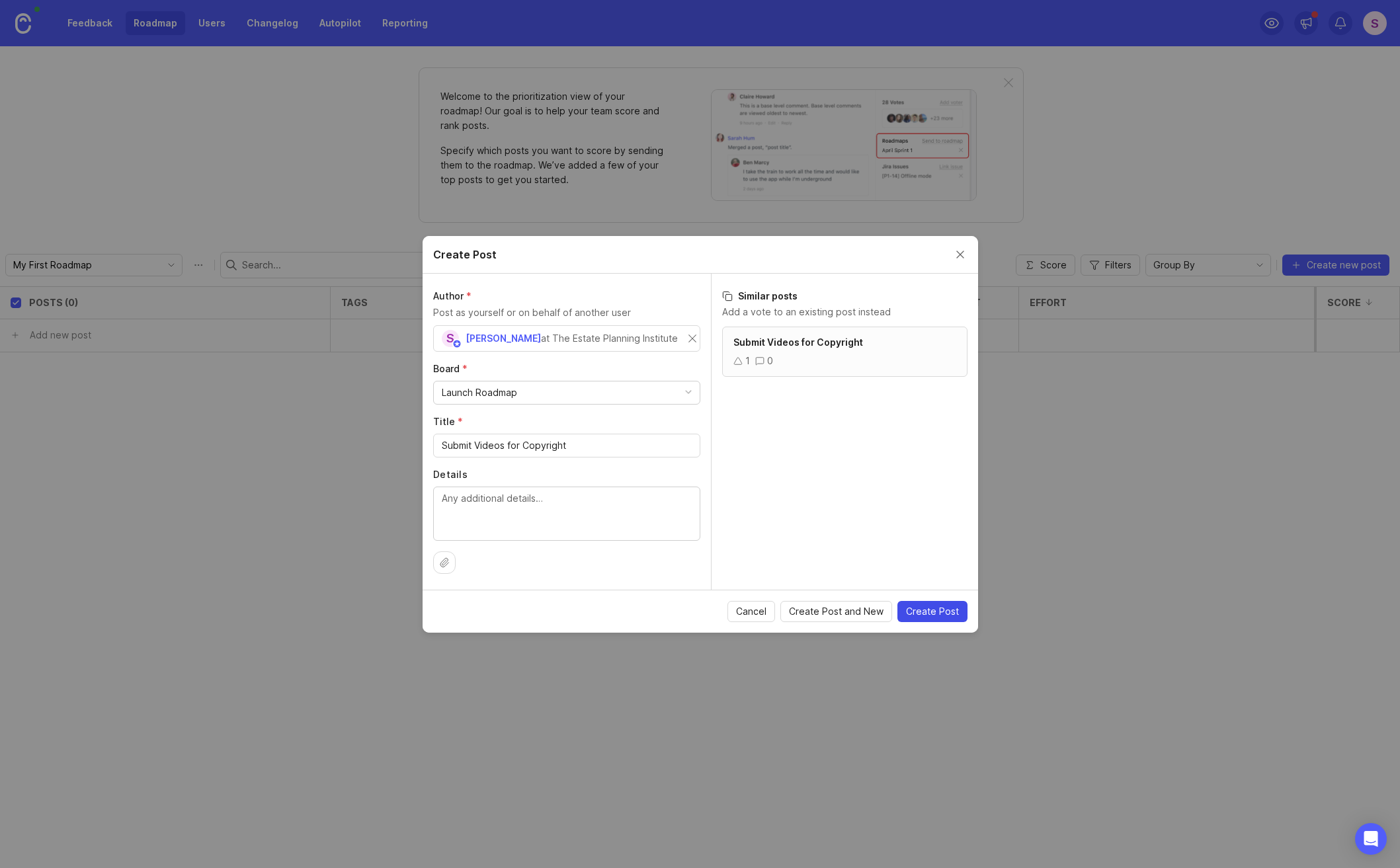
click at [922, 616] on span "Create Post" at bounding box center [933, 611] width 53 height 13
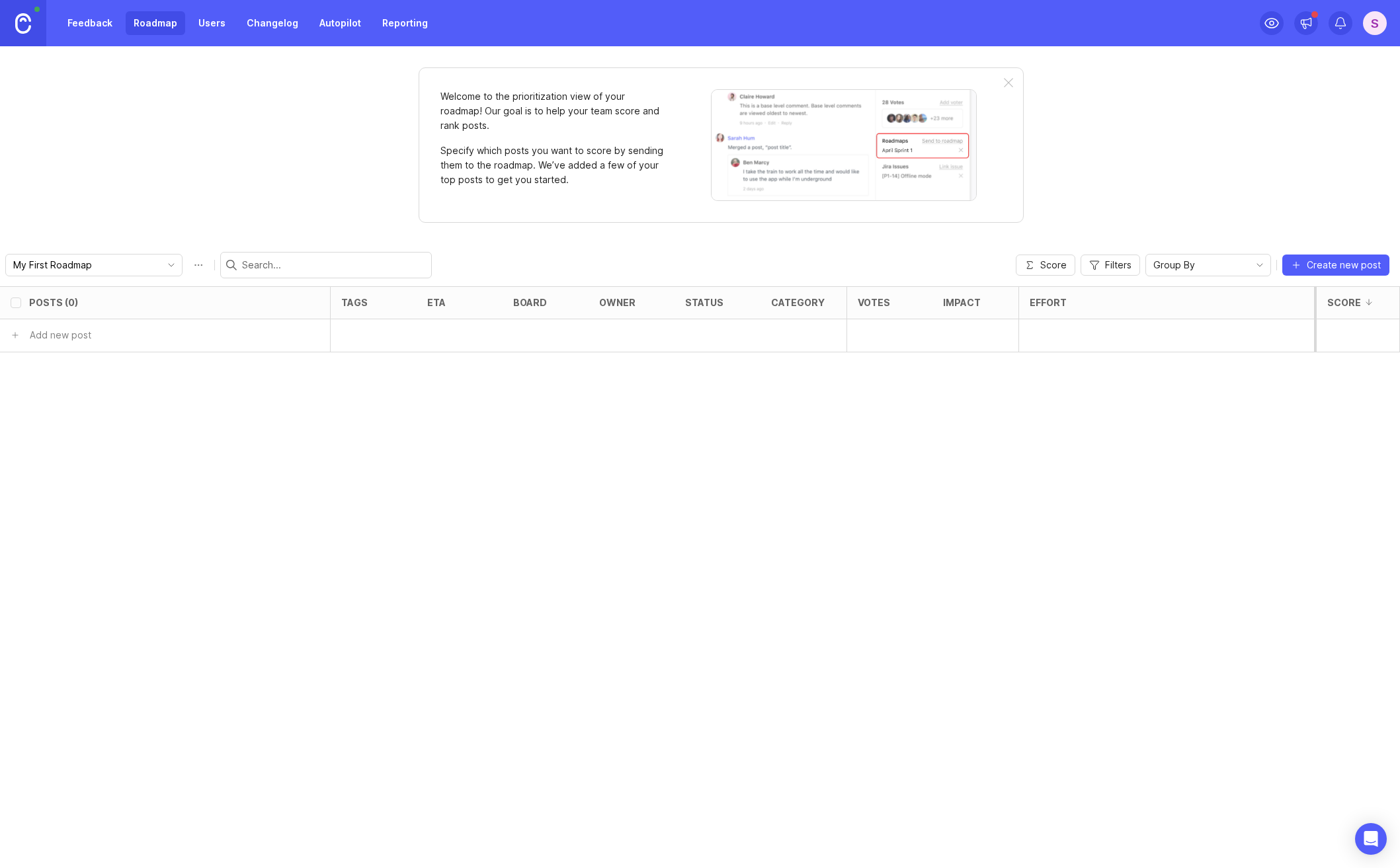
checkbox input "false"
click at [1326, 268] on span "Create new post" at bounding box center [1343, 265] width 74 height 13
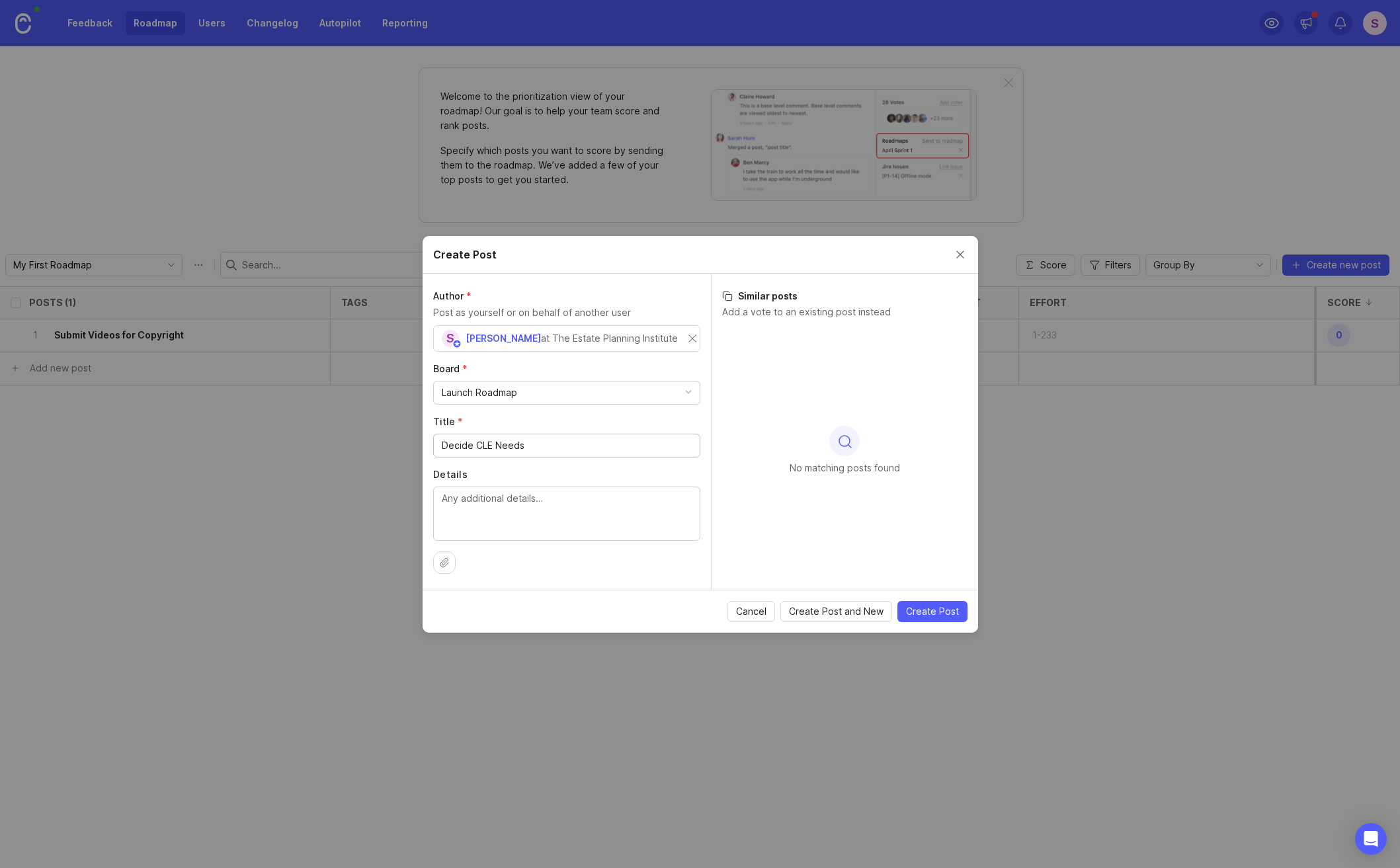
type input "Decide CLE Needs"
click at [961, 611] on button "Create Post" at bounding box center [933, 611] width 70 height 21
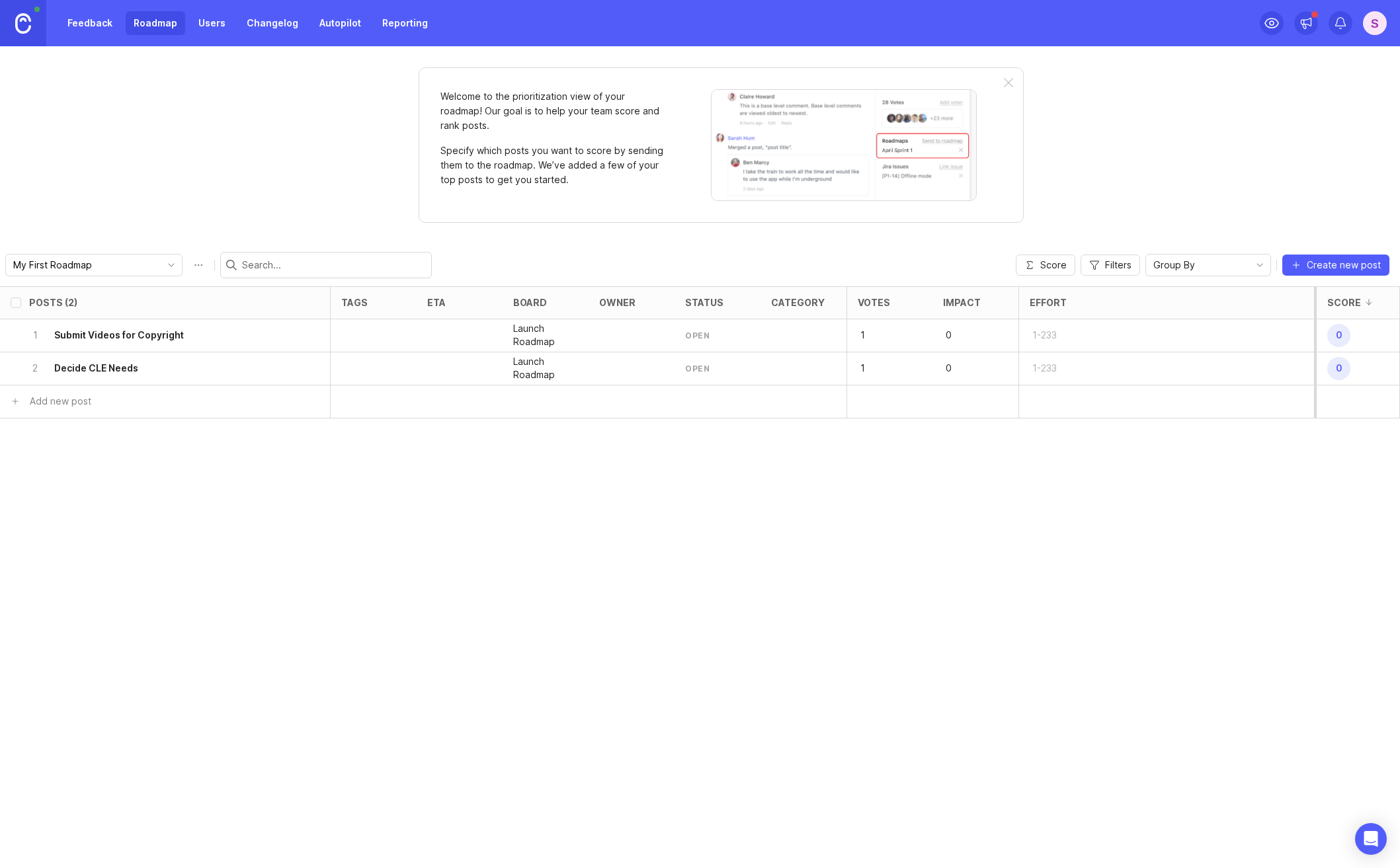
click at [1010, 81] on div at bounding box center [1009, 84] width 9 height 11
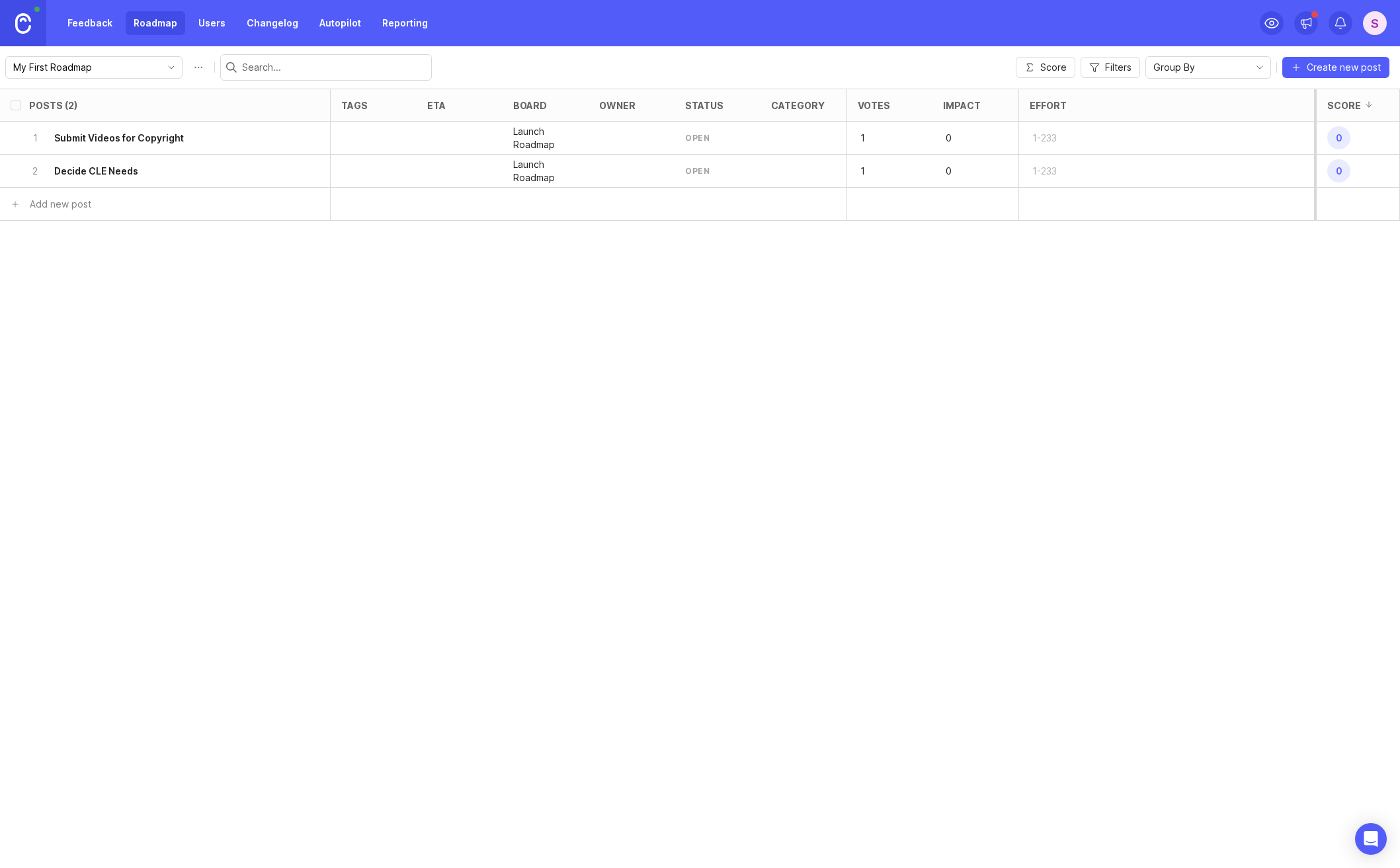
click at [1294, 71] on icon "button" at bounding box center [1297, 68] width 11 height 11
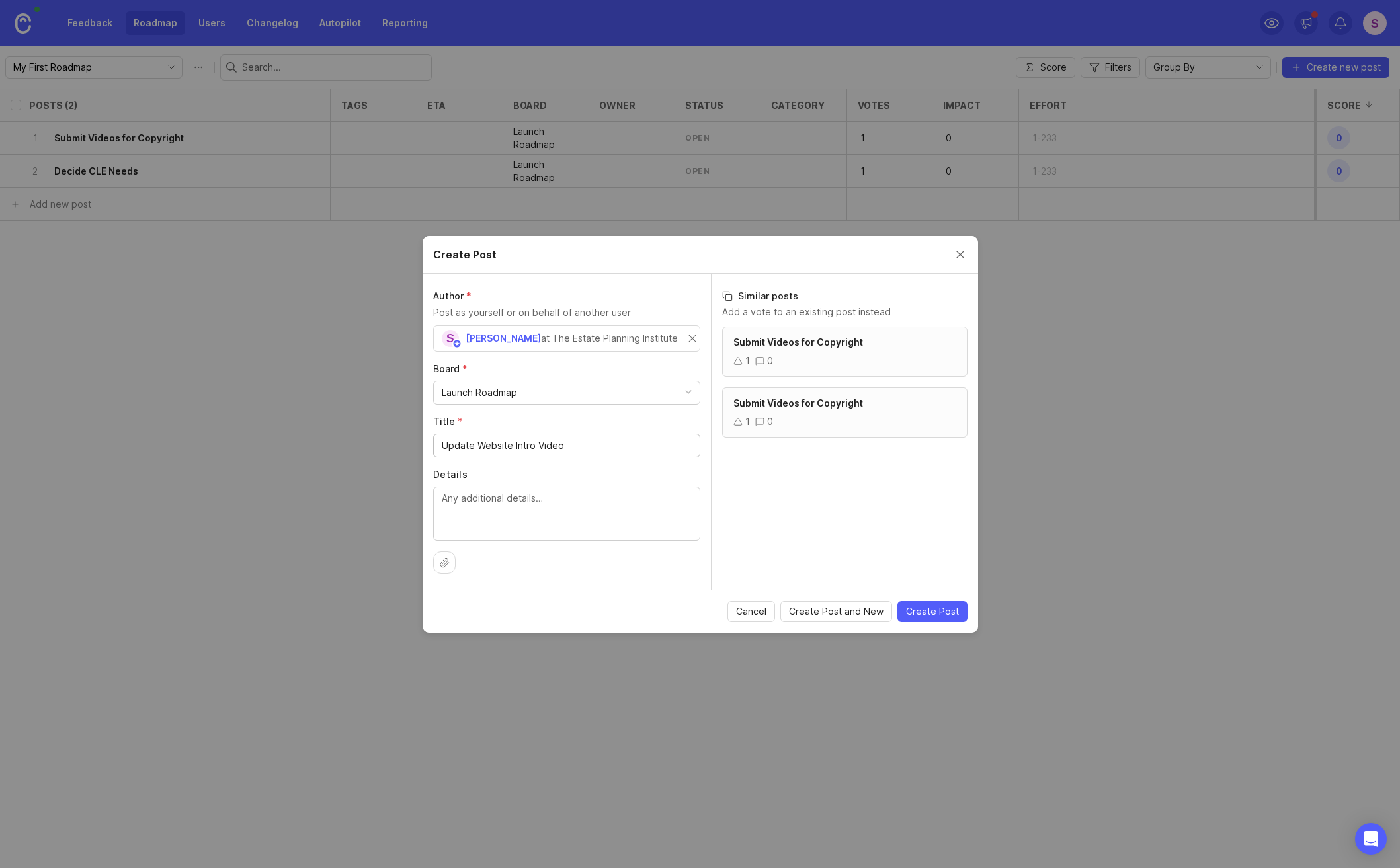
type input "Update Website Intro Video"
click at [926, 609] on span "Create Post" at bounding box center [933, 611] width 53 height 13
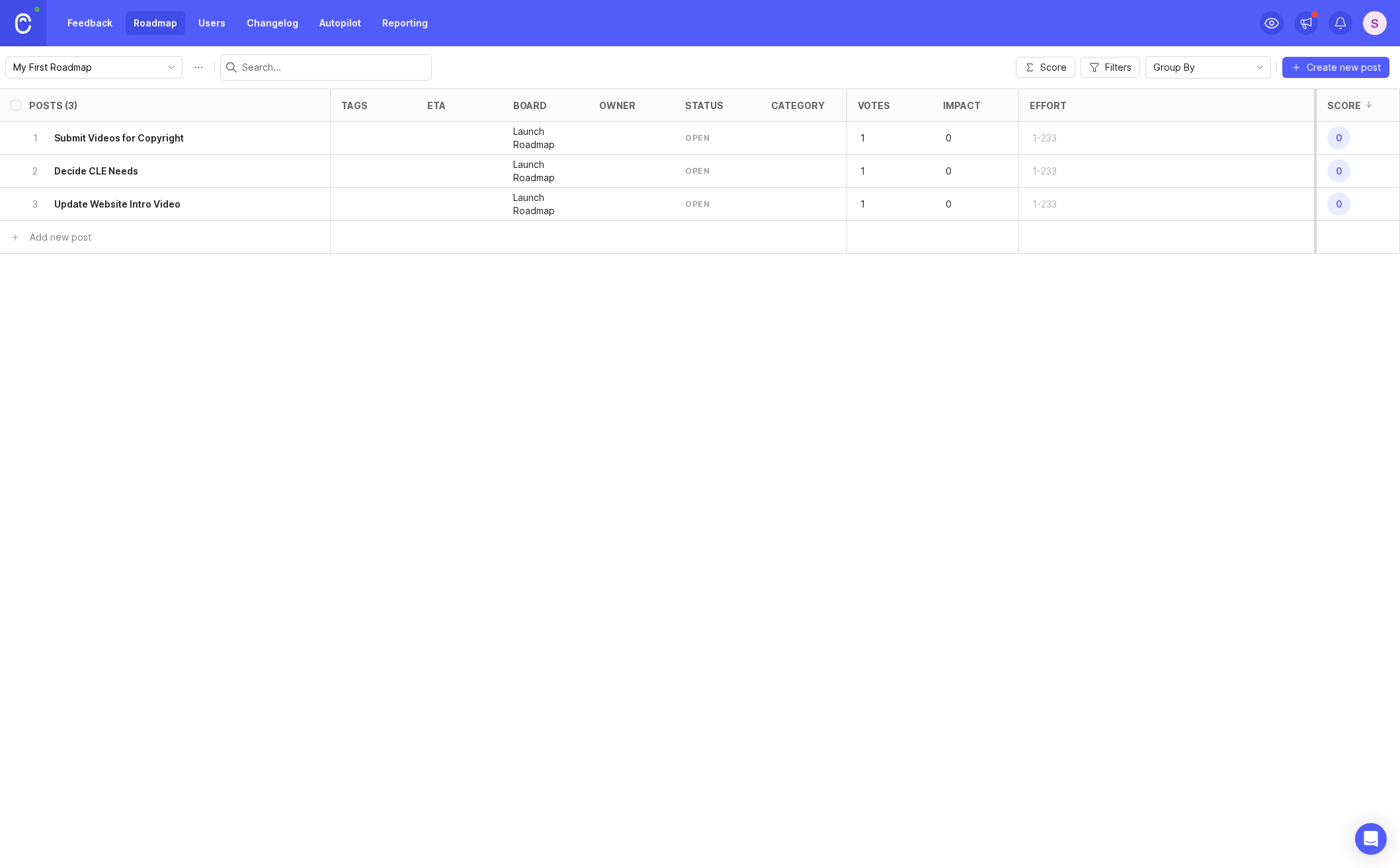
click at [1341, 69] on span "Create new post" at bounding box center [1343, 67] width 74 height 13
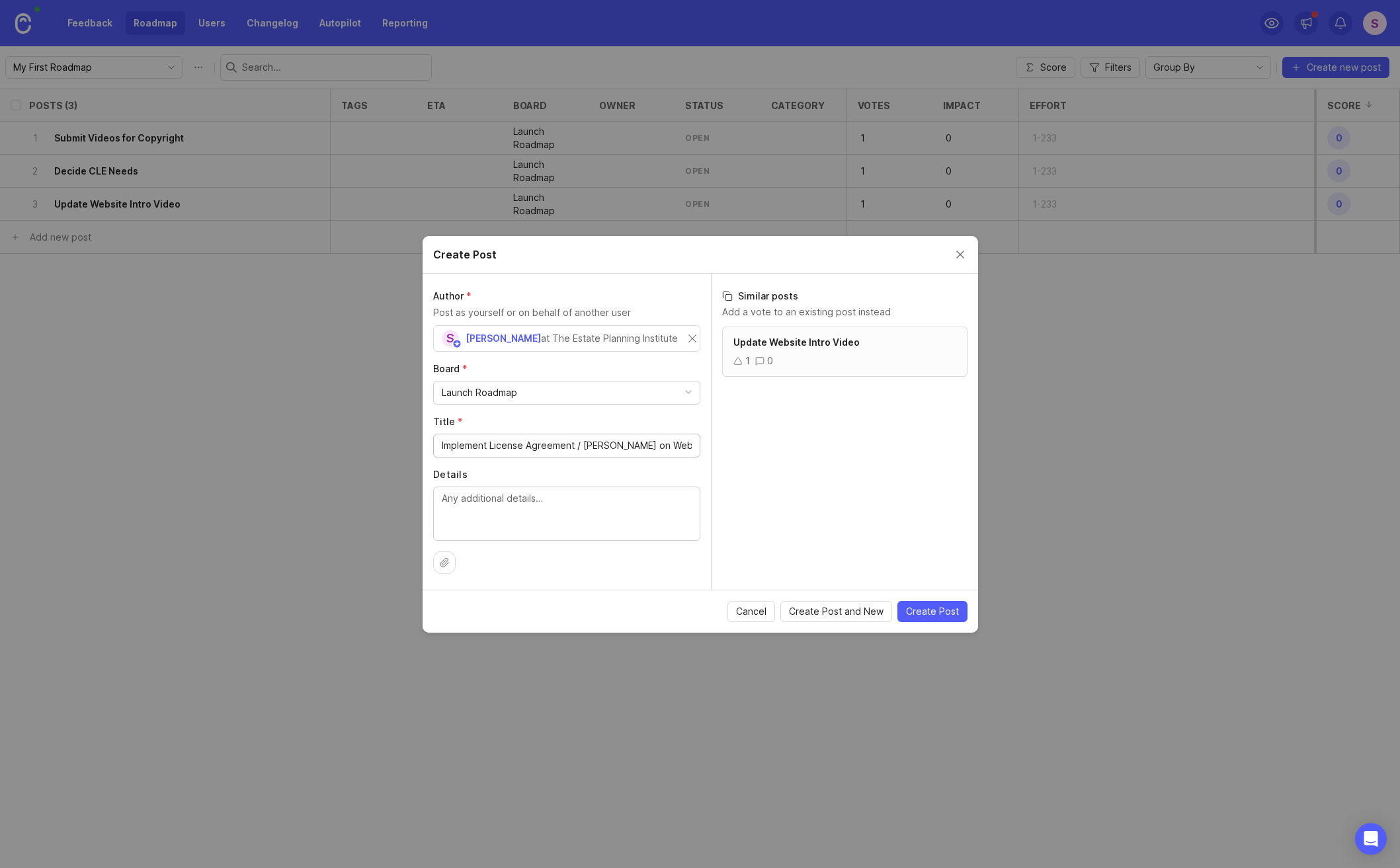
type input "Implement License Agreement / [PERSON_NAME] on Website"
click at [924, 609] on span "Create Post" at bounding box center [933, 611] width 53 height 13
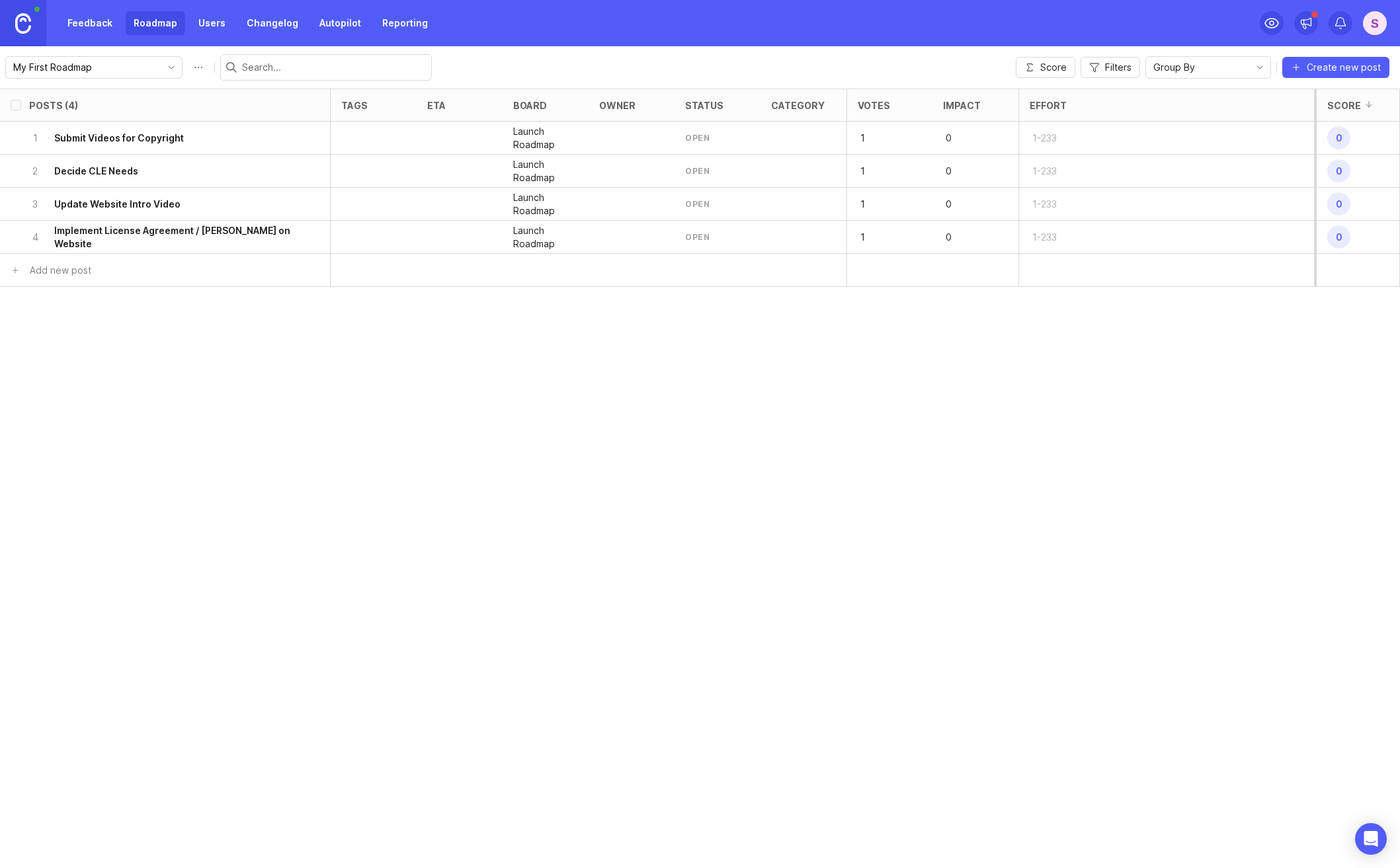
click at [399, 592] on div "Posts (4) tags eta board owner status category Votes Impact Effort Score 1 Subm…" at bounding box center [700, 478] width 1400 height 779
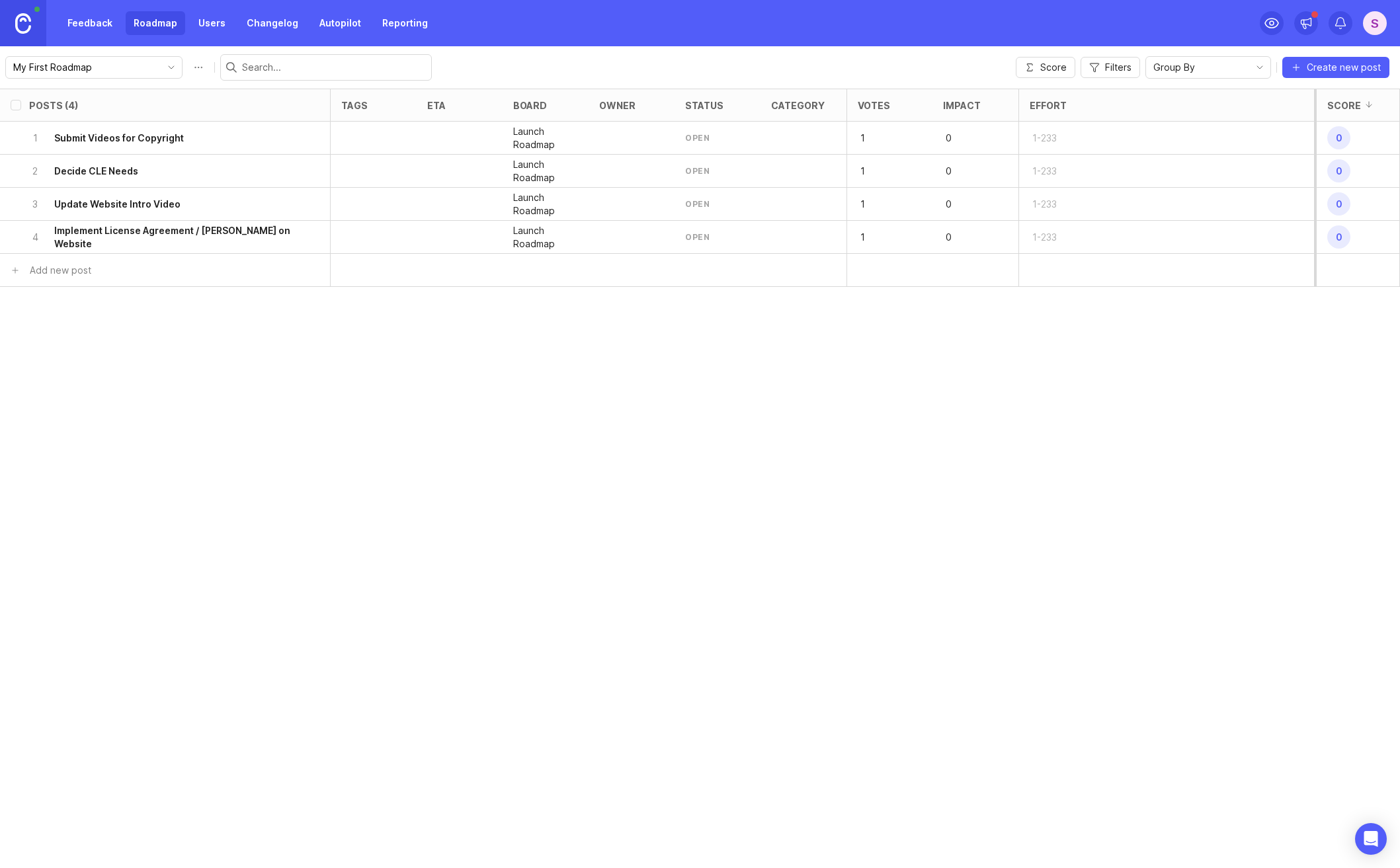
click at [399, 592] on div "Posts (4) tags eta board owner status category Votes Impact Effort Score 1 Subm…" at bounding box center [700, 478] width 1400 height 779
type input "Finalize Vidoes"
click at [141, 301] on div "Create new post" at bounding box center [155, 304] width 263 height 28
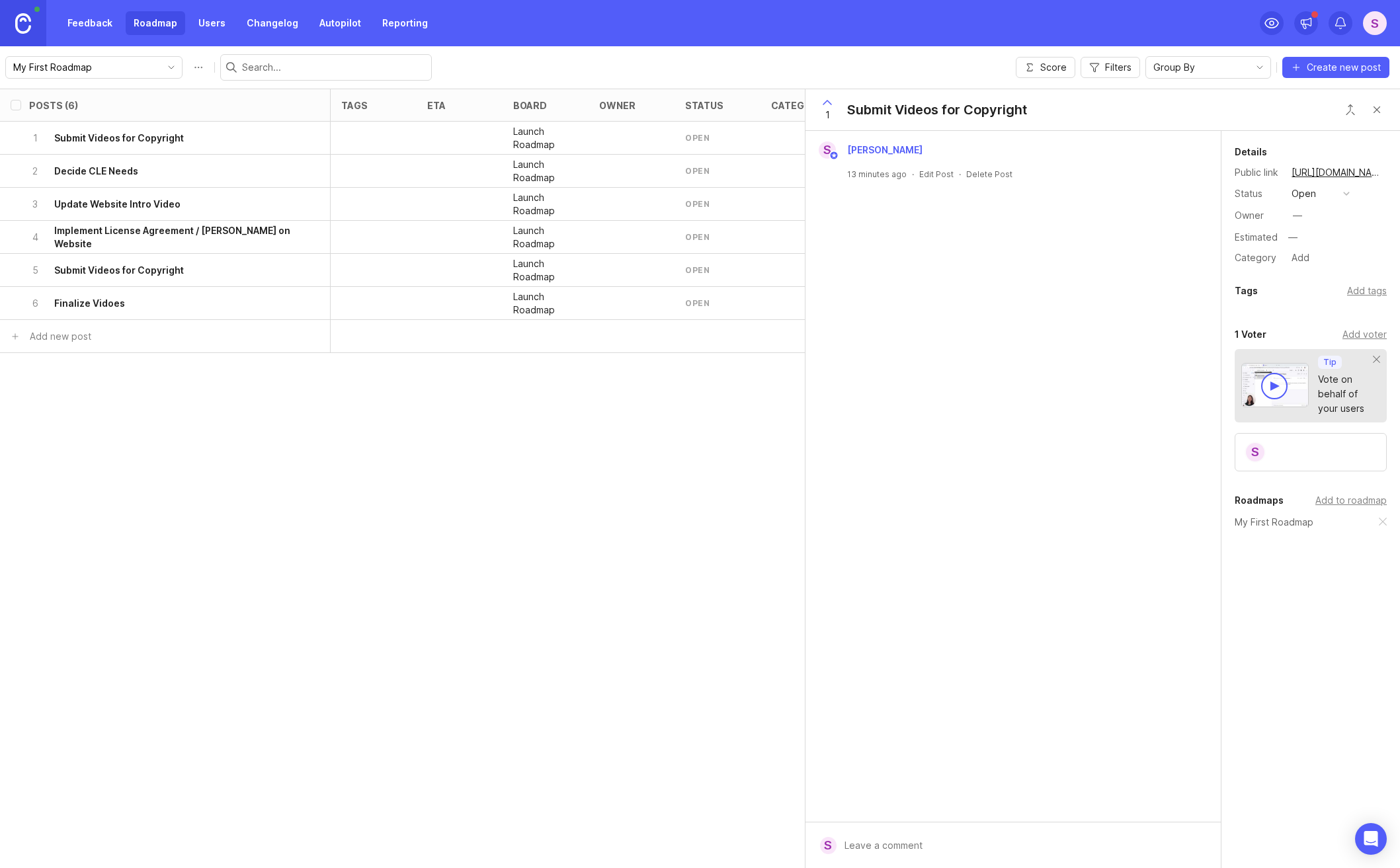
click at [195, 438] on div "Posts (6) tags eta board owner status category Votes Impact Effort Score 1 Subm…" at bounding box center [700, 478] width 1400 height 779
click at [309, 269] on icon "delete post" at bounding box center [311, 270] width 11 height 13
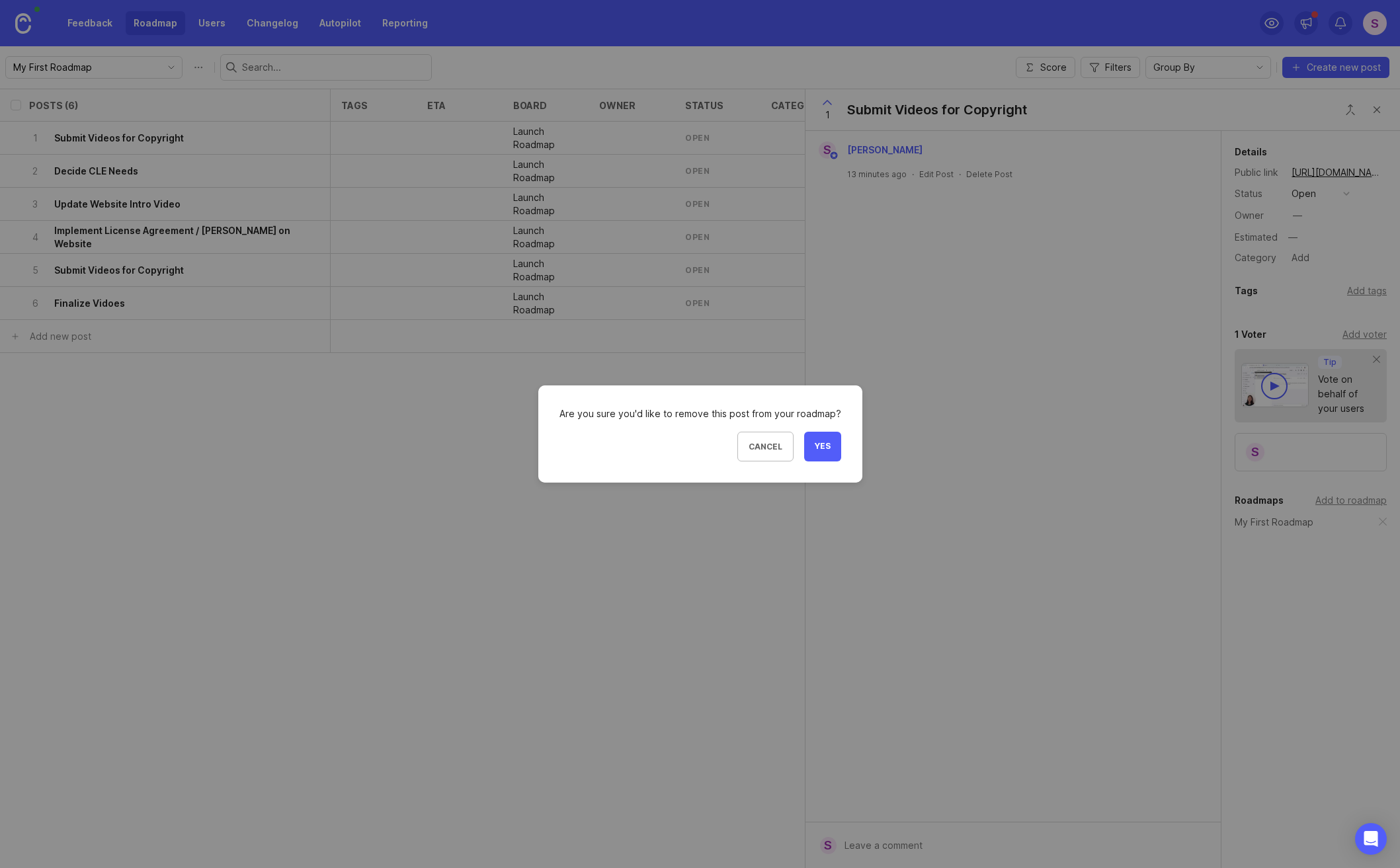
click at [831, 453] on button "Yes" at bounding box center [823, 446] width 37 height 30
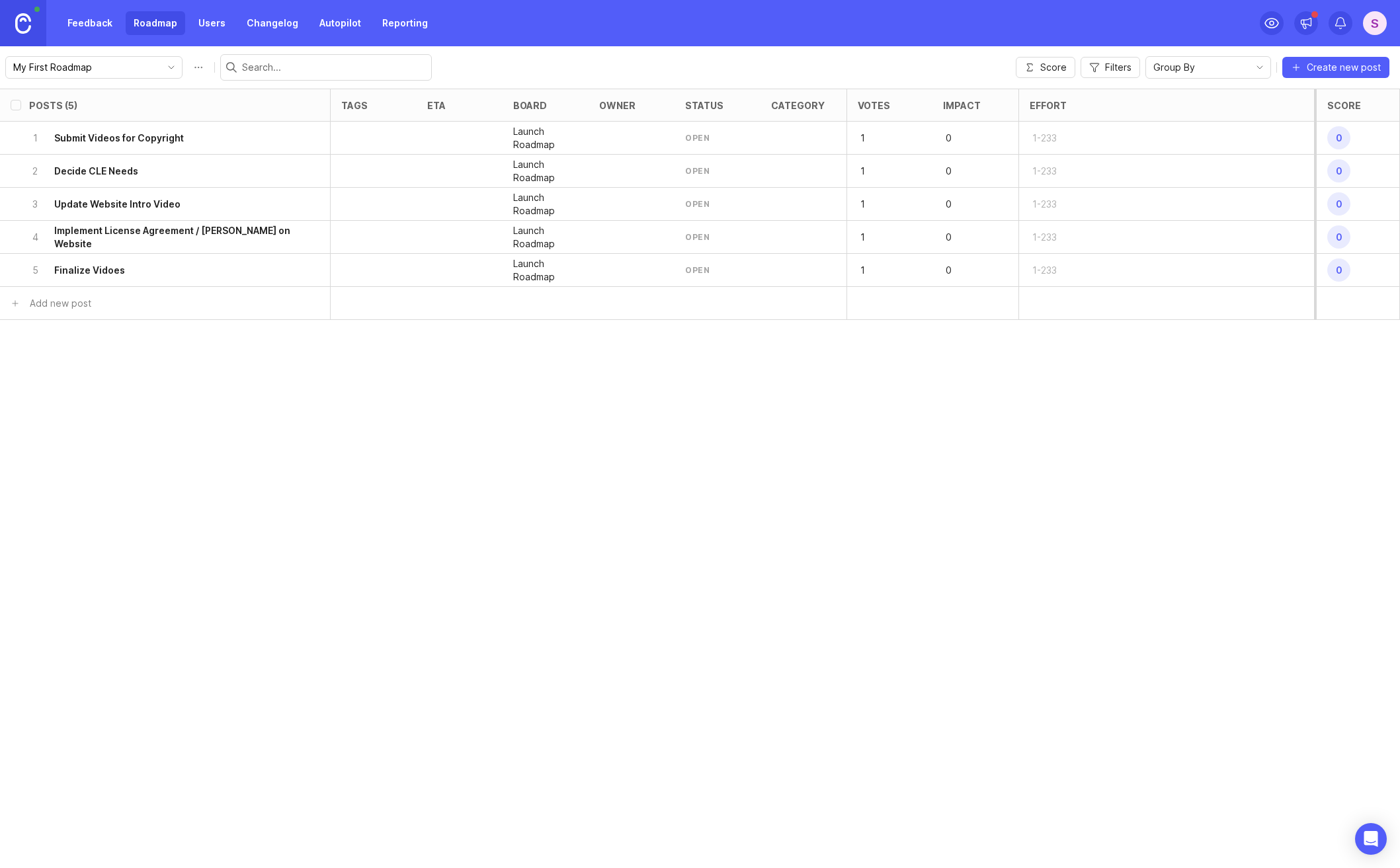
click at [546, 505] on div "Posts (5) tags eta board owner status category Votes Impact Effort Score 1 Subm…" at bounding box center [700, 478] width 1400 height 779
click at [618, 441] on div "Posts (5) tags eta board owner status category Votes Impact Effort Score 1 Subm…" at bounding box center [700, 478] width 1400 height 779
click at [1377, 26] on div "S" at bounding box center [1374, 23] width 24 height 24
click at [1374, 23] on div "S" at bounding box center [1374, 23] width 24 height 24
click at [1371, 20] on div "S" at bounding box center [1374, 23] width 24 height 24
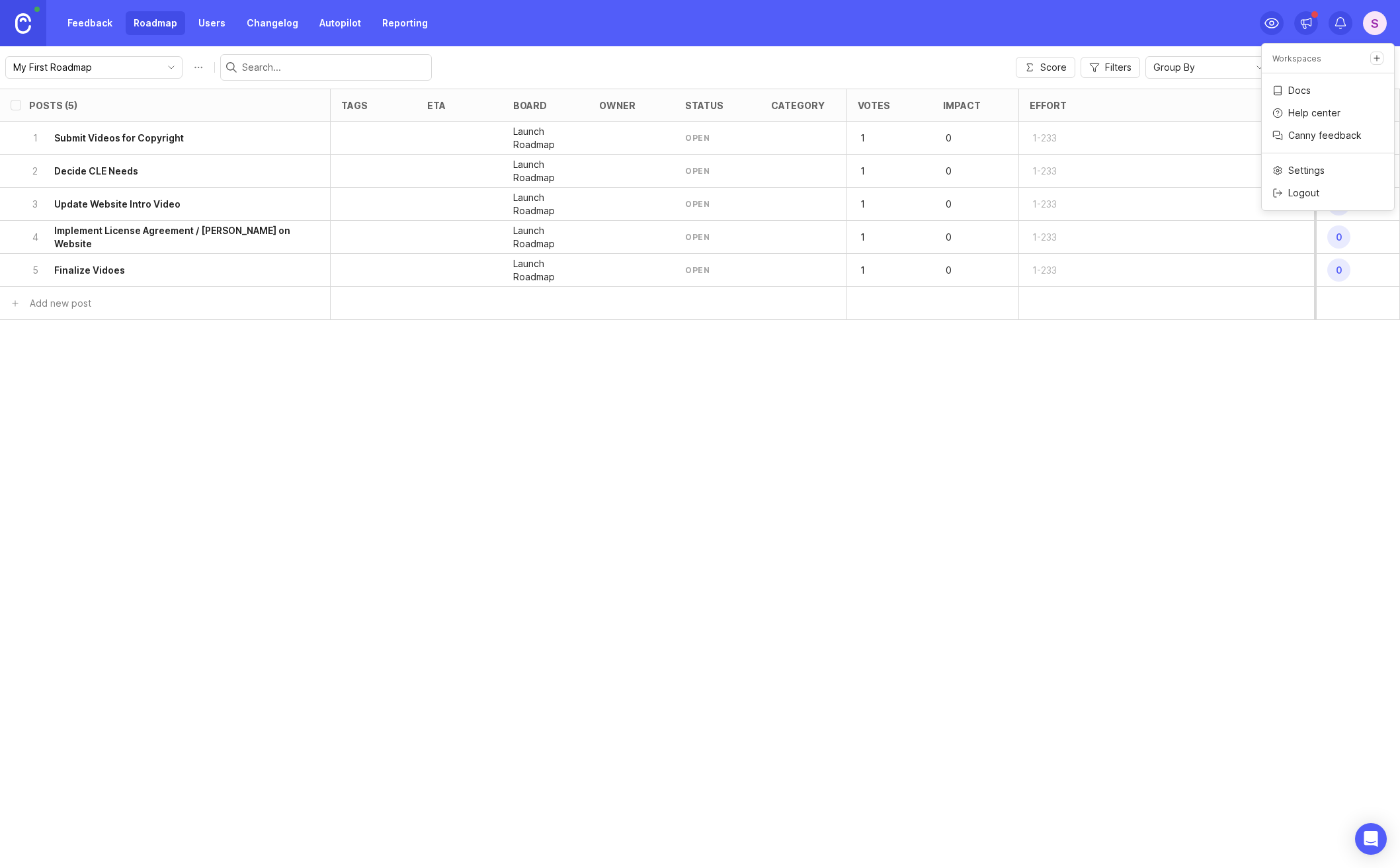
click at [1318, 193] on p "Logout" at bounding box center [1304, 193] width 31 height 13
